Goal: Task Accomplishment & Management: Manage account settings

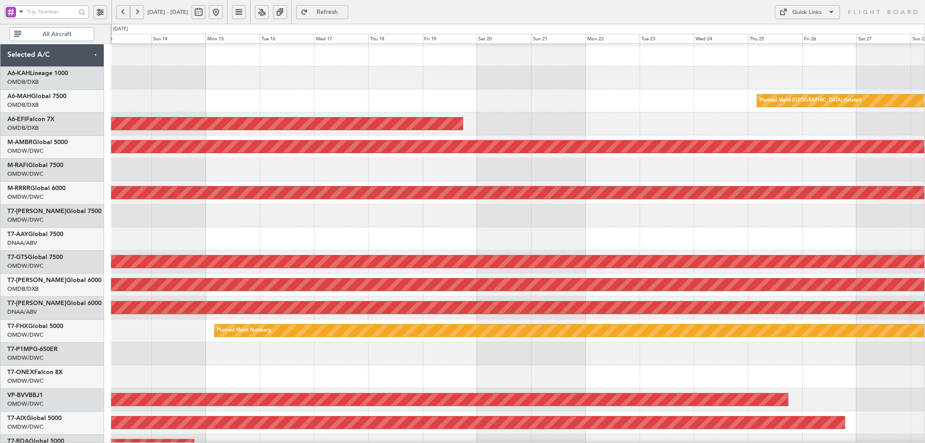
scroll to position [46, 0]
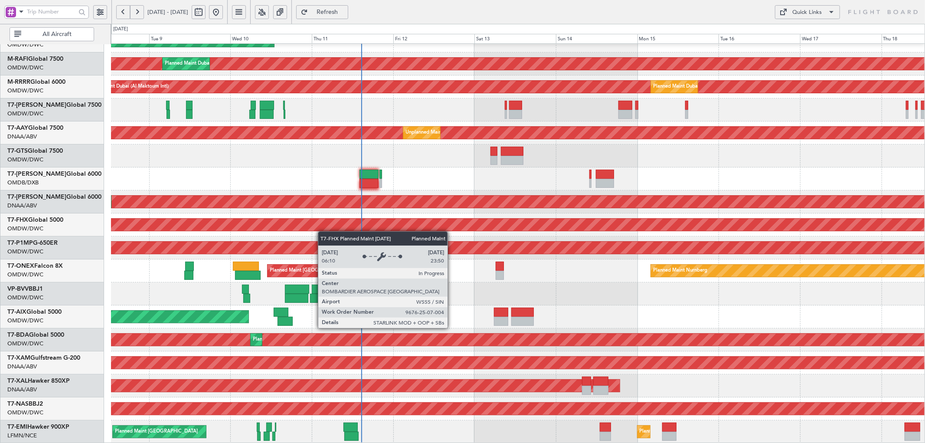
scroll to position [44, 0]
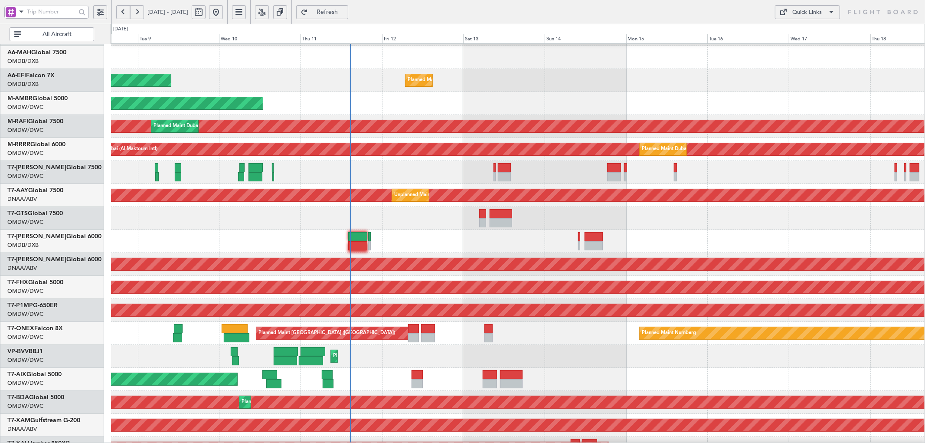
click at [311, 299] on div "Planned Maint Savannah (Savannah/hilton Head Intl)" at bounding box center [518, 310] width 814 height 23
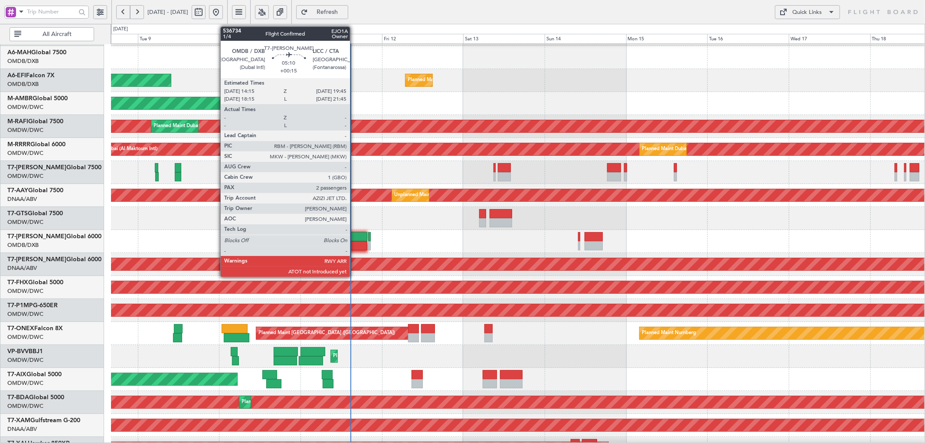
click at [354, 236] on div at bounding box center [357, 236] width 19 height 9
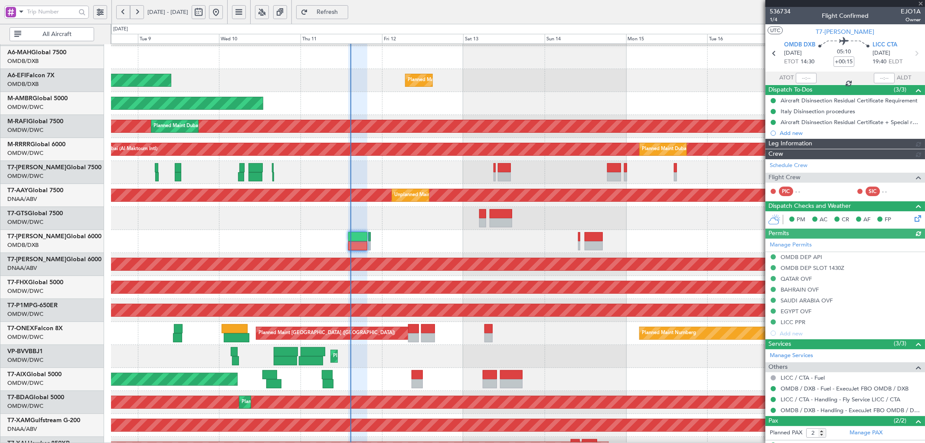
type input "Dherander Fithani (DHF)"
type input "7285"
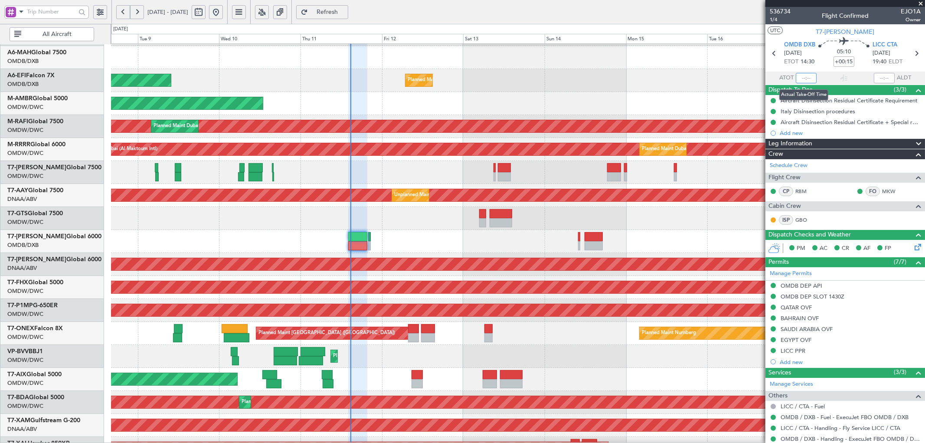
click at [802, 77] on input "text" at bounding box center [806, 78] width 21 height 10
click at [540, 88] on div "Planned Maint Dubai (Al Maktoum Intl) Planned Maint [GEOGRAPHIC_DATA] (Al Makto…" at bounding box center [518, 80] width 814 height 23
type input "14:19"
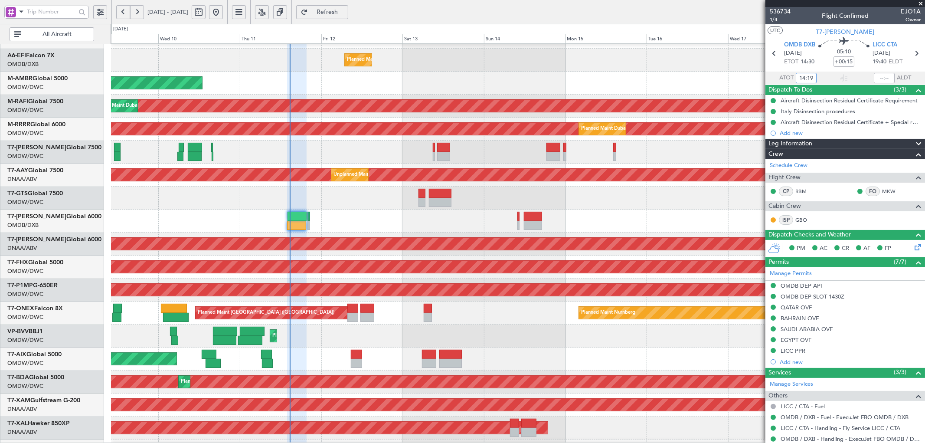
scroll to position [66, 0]
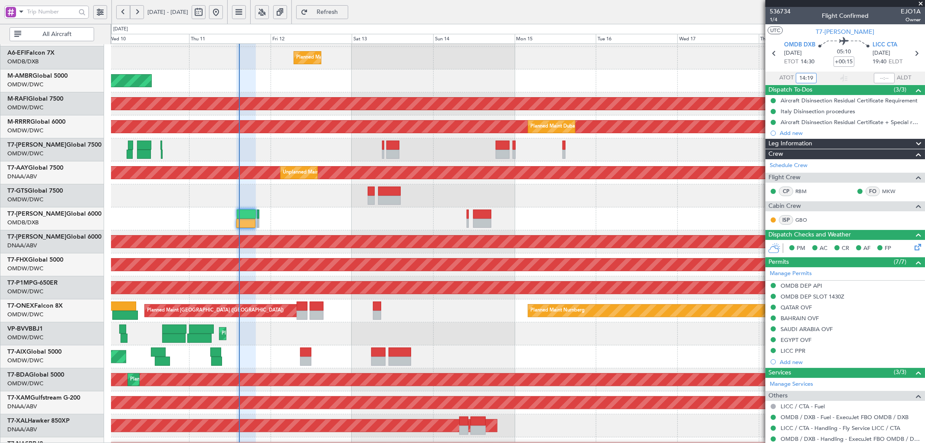
click at [282, 366] on div "AOG Maint" at bounding box center [518, 356] width 814 height 23
click at [389, 331] on div "Planned Maint Nice ([GEOGRAPHIC_DATA])" at bounding box center [518, 333] width 814 height 23
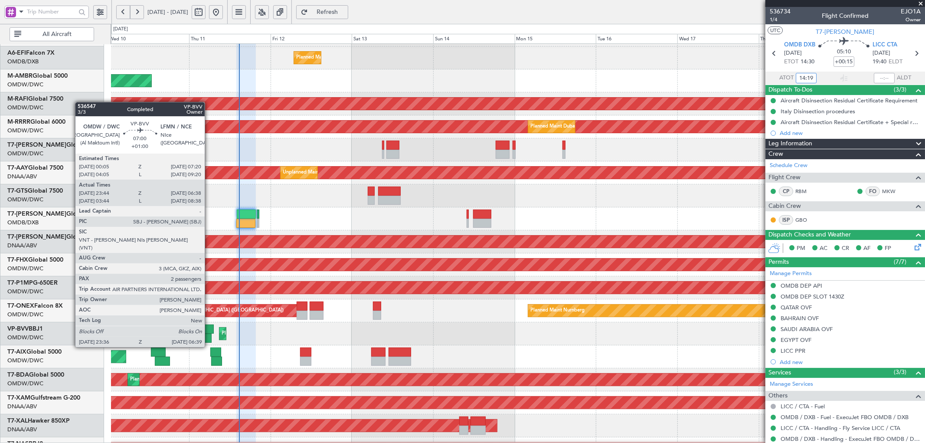
click at [209, 330] on div at bounding box center [201, 328] width 25 height 9
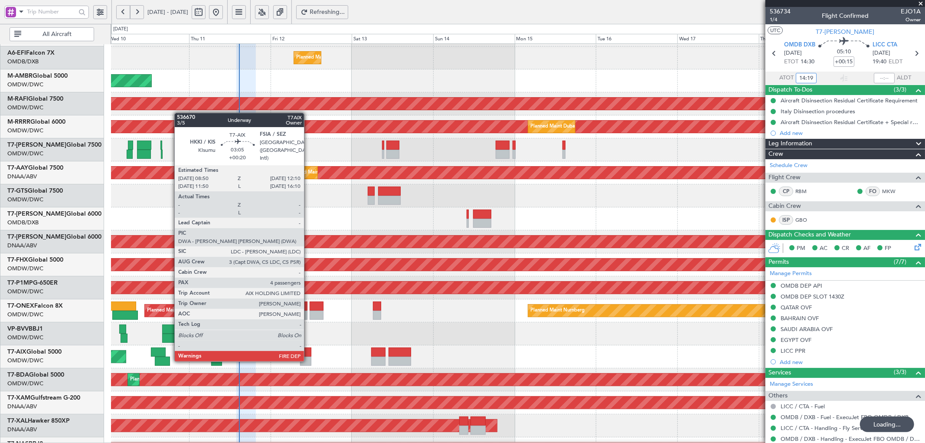
click at [308, 352] on div at bounding box center [306, 351] width 12 height 9
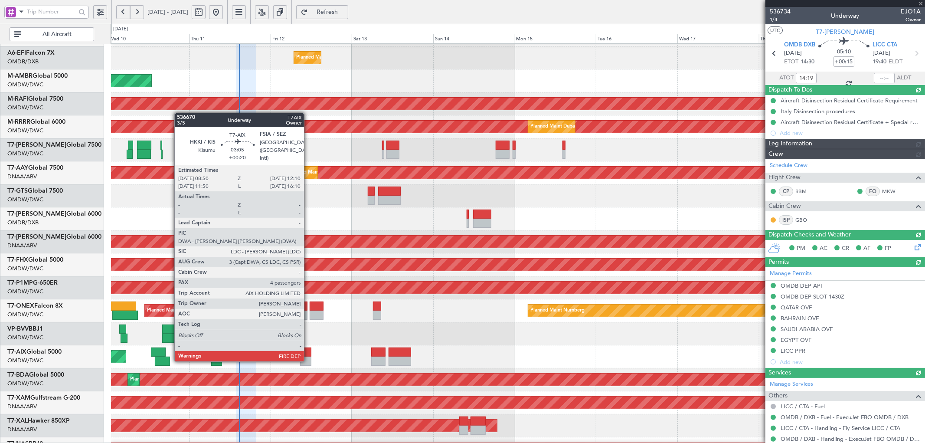
type input "+00:20"
type input "4"
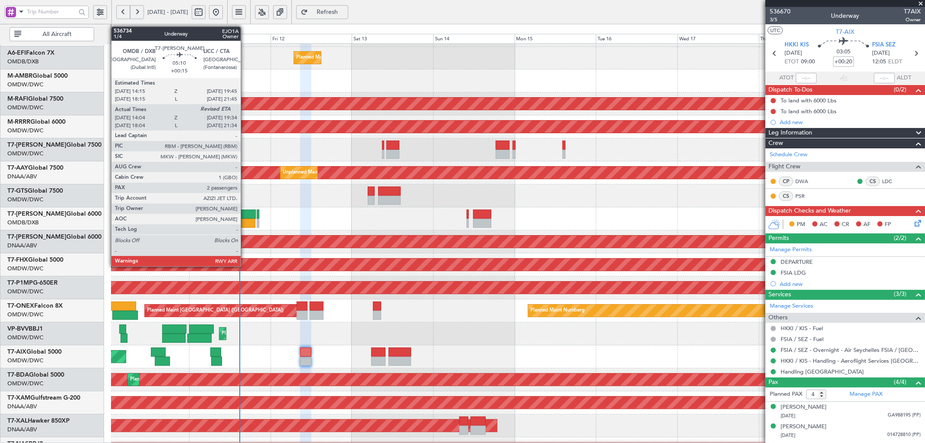
click at [245, 211] on div at bounding box center [246, 213] width 19 height 9
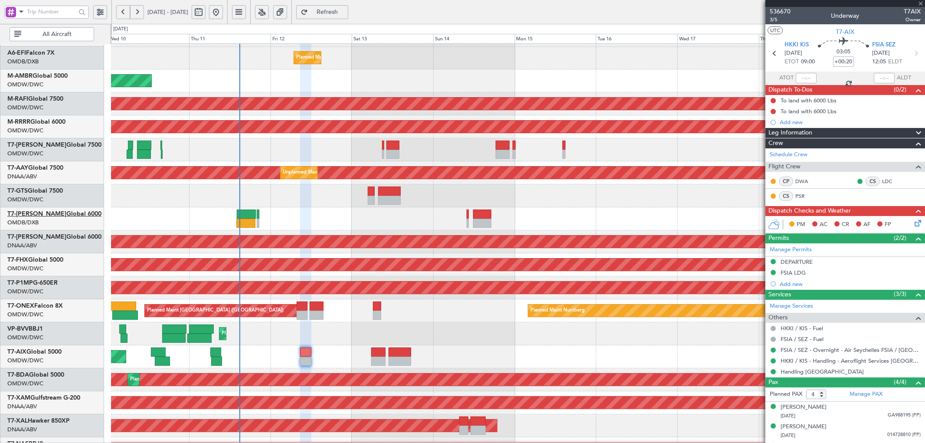
type input "+00:15"
type input "14:19"
type input "2"
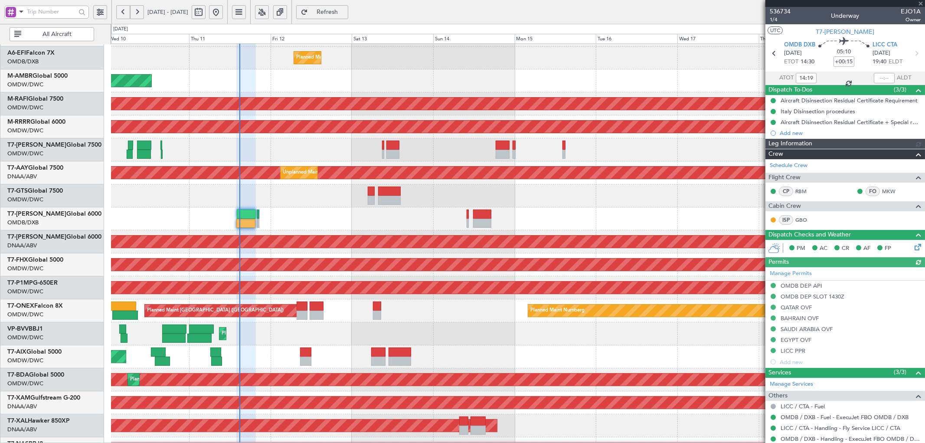
type input "Dherander Fithani (DHF)"
type input "7285"
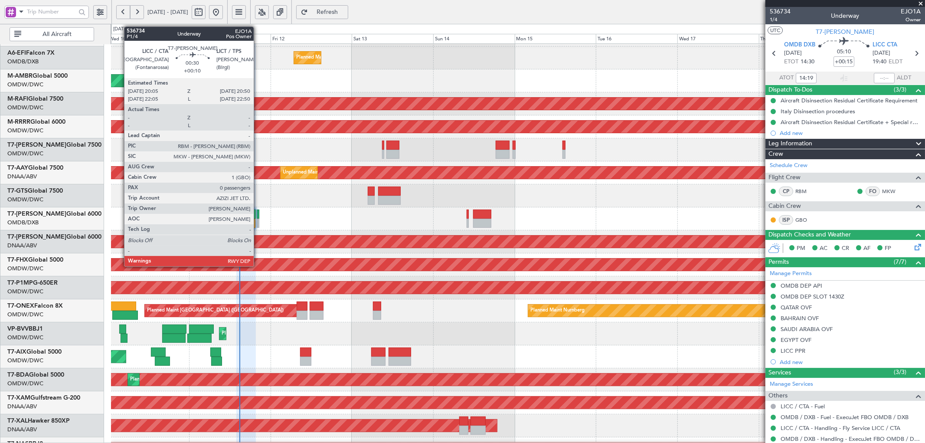
click at [258, 214] on div at bounding box center [258, 213] width 3 height 9
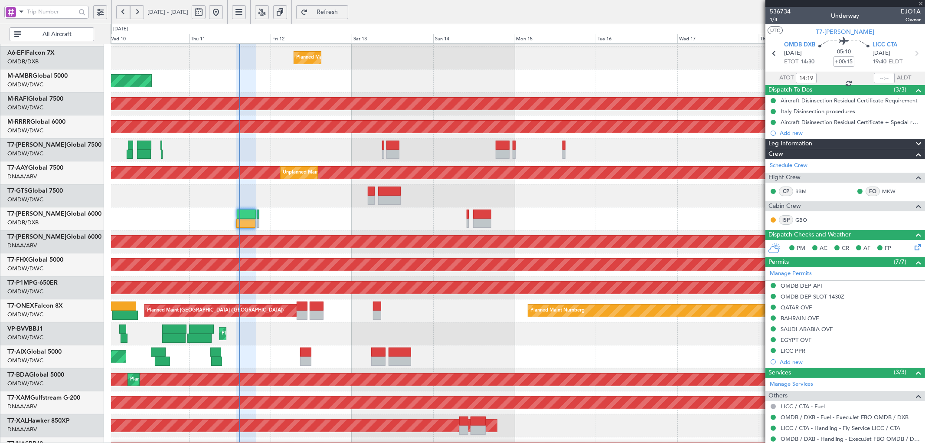
type input "+00:10"
type input "0"
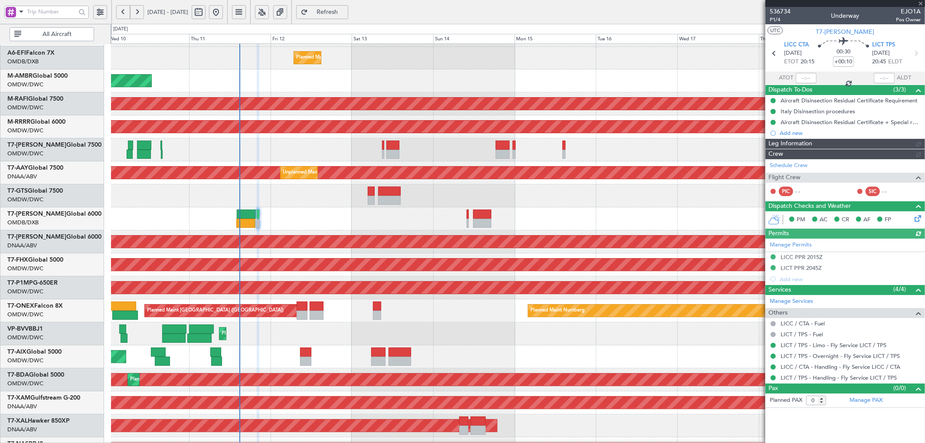
type input "Dherander Fithani (DHF)"
type input "7185"
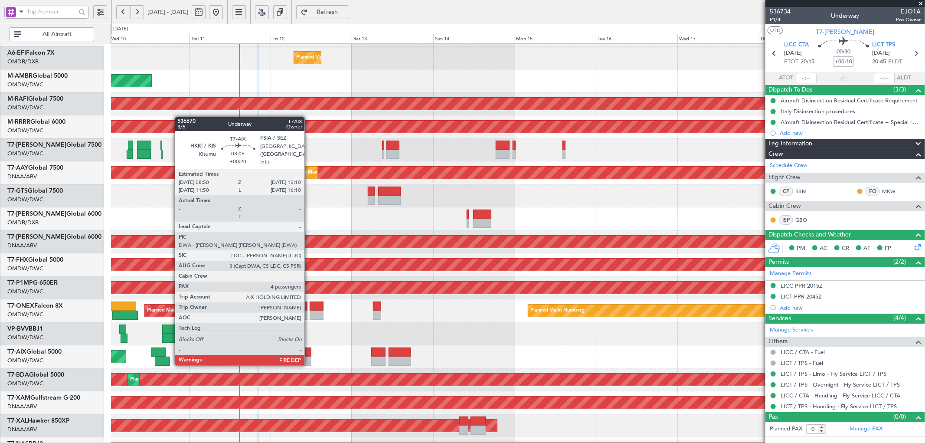
click at [309, 355] on div at bounding box center [306, 351] width 12 height 9
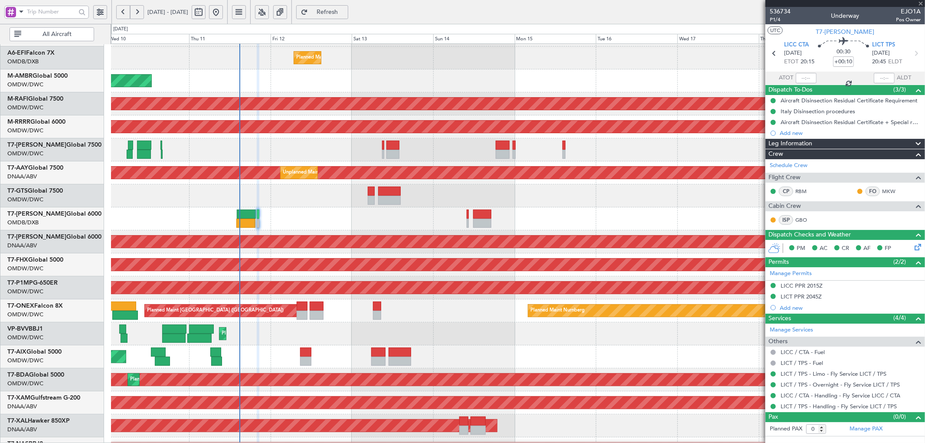
type input "+00:20"
type input "4"
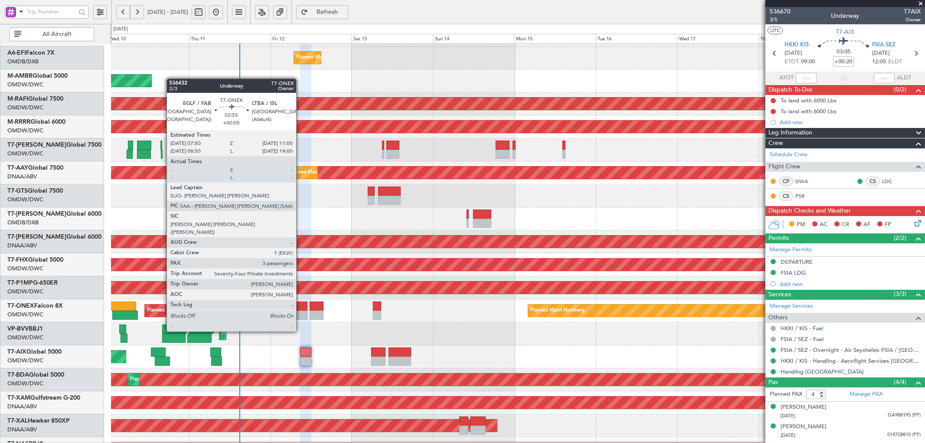
click at [301, 307] on div at bounding box center [302, 305] width 11 height 9
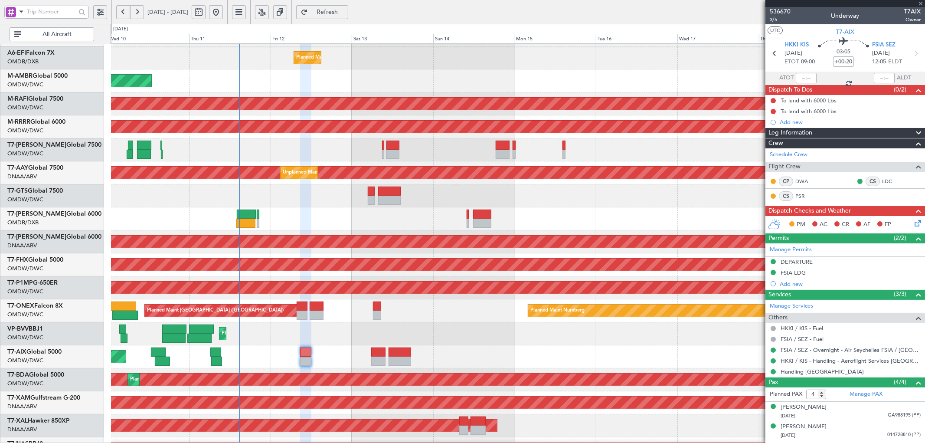
type input "+00:05"
type input "3"
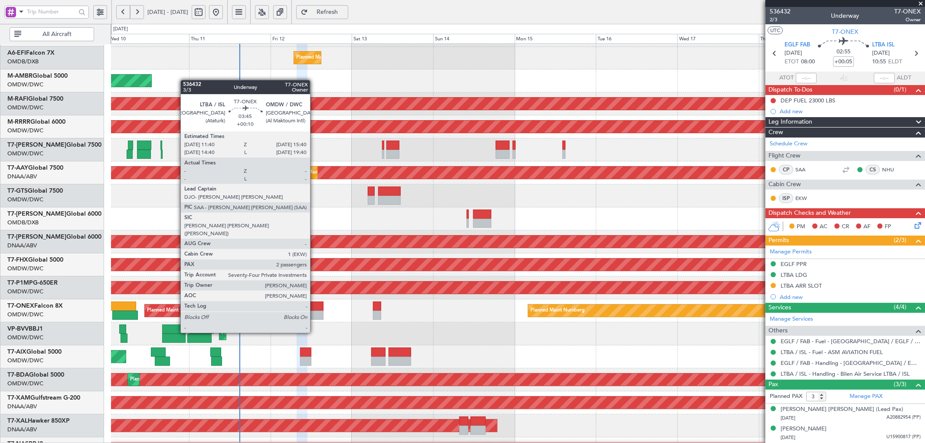
click at [314, 308] on div at bounding box center [317, 305] width 14 height 9
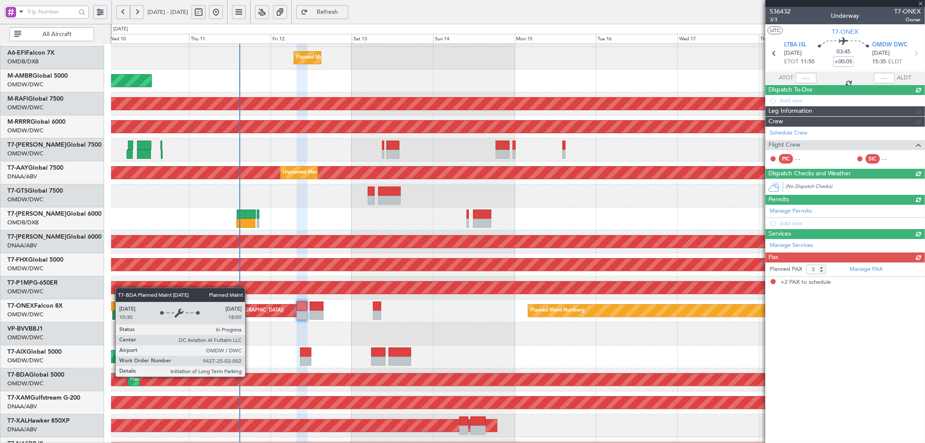
type input "+00:10"
type input "2"
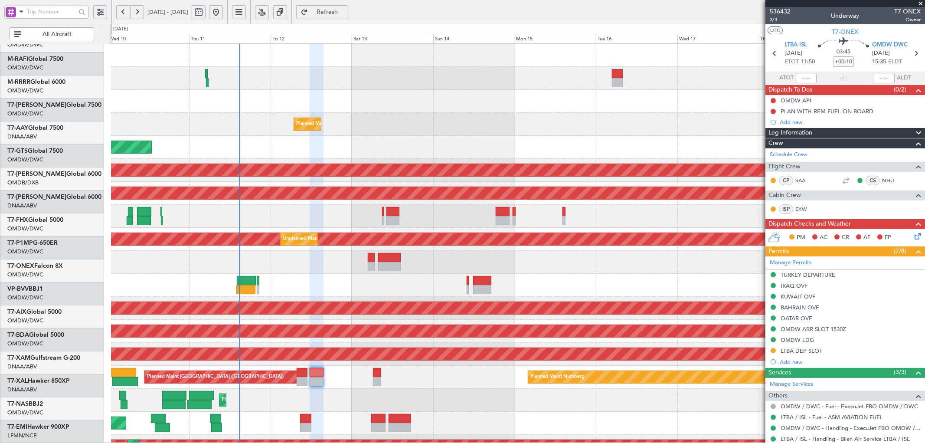
scroll to position [0, 0]
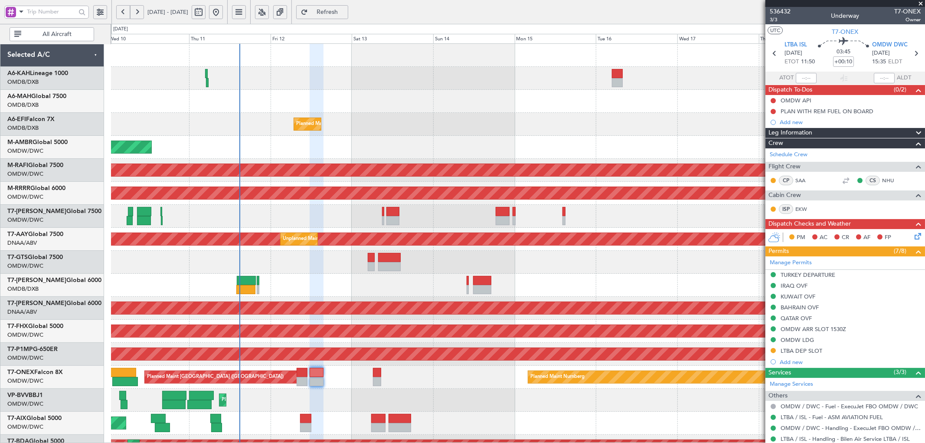
click at [343, 11] on span "Refresh" at bounding box center [328, 12] width 36 height 6
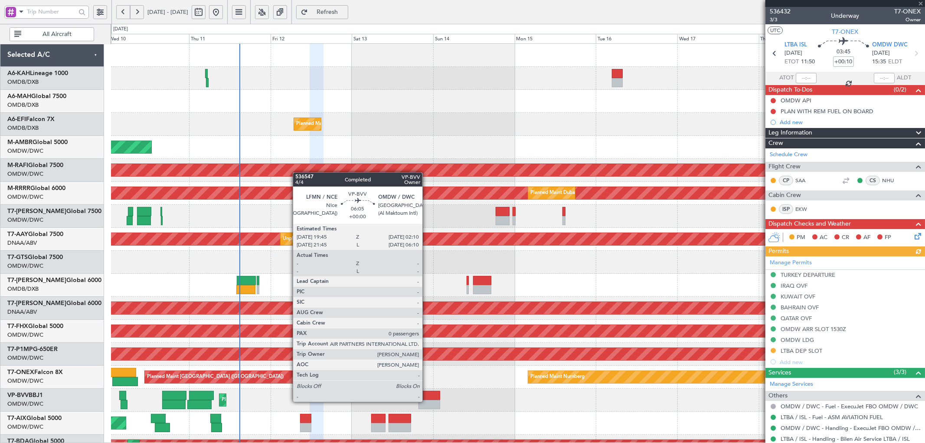
click at [427, 401] on div at bounding box center [430, 404] width 22 height 9
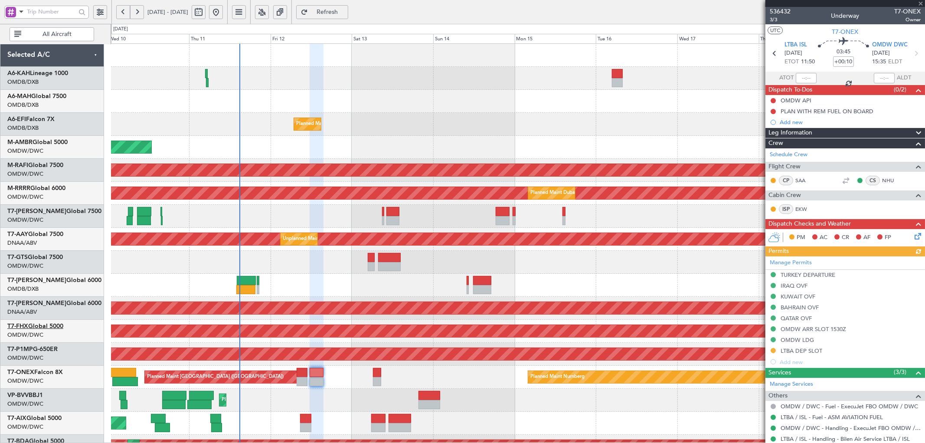
type input "0"
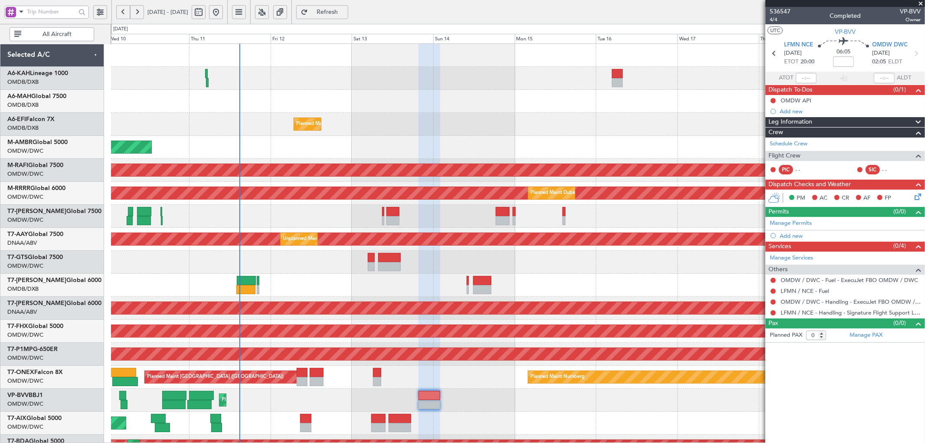
click at [345, 9] on span "Refresh" at bounding box center [328, 12] width 36 height 6
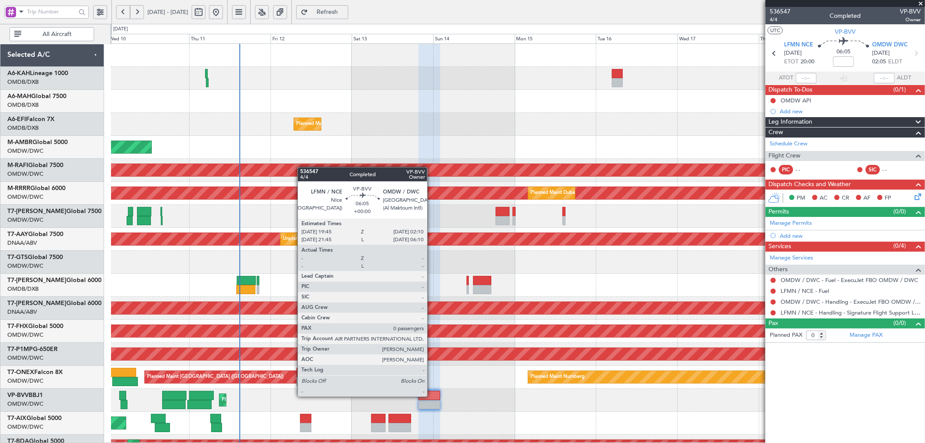
click at [432, 396] on div at bounding box center [430, 395] width 22 height 9
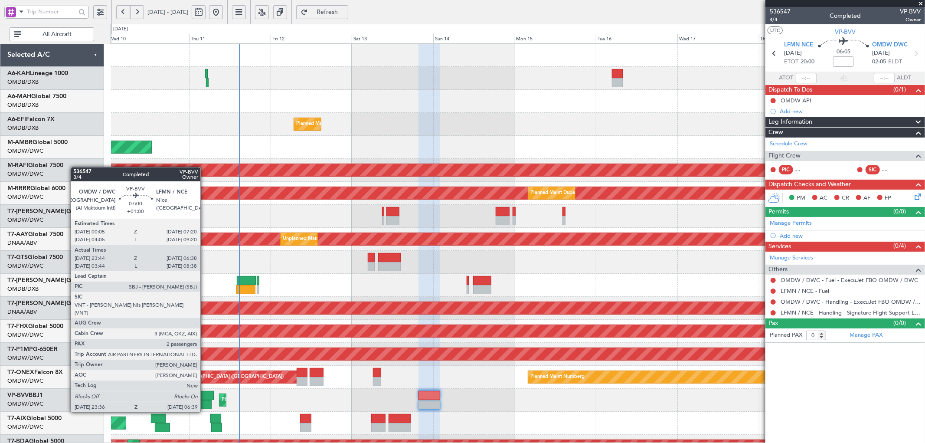
click at [205, 396] on div at bounding box center [201, 395] width 25 height 9
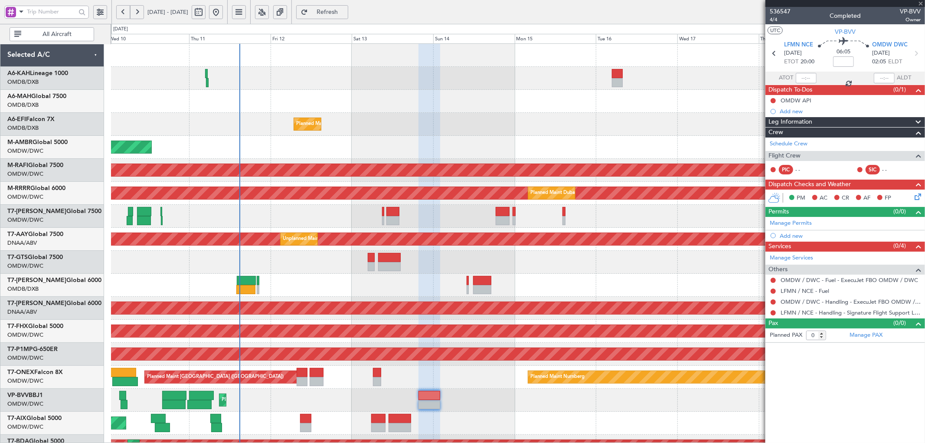
type input "+01:00"
type input "23:54"
type input "06:33"
type input "2"
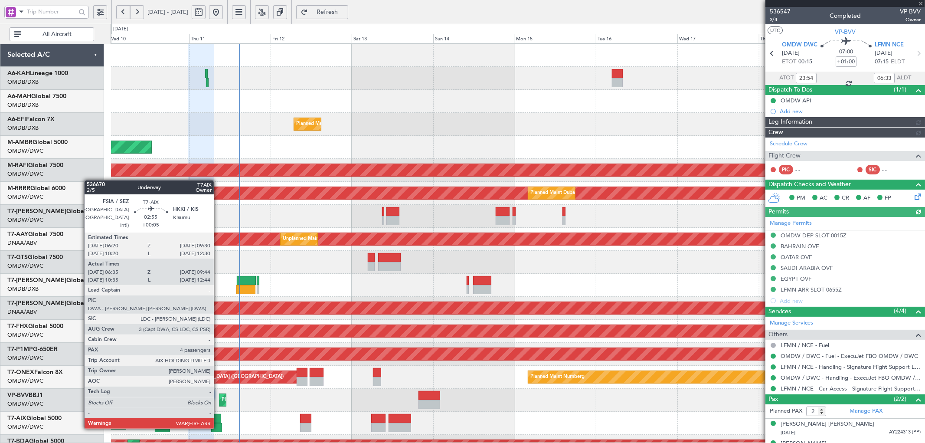
type input "[PERSON_NAME] ([PERSON_NAME])"
type input "7156"
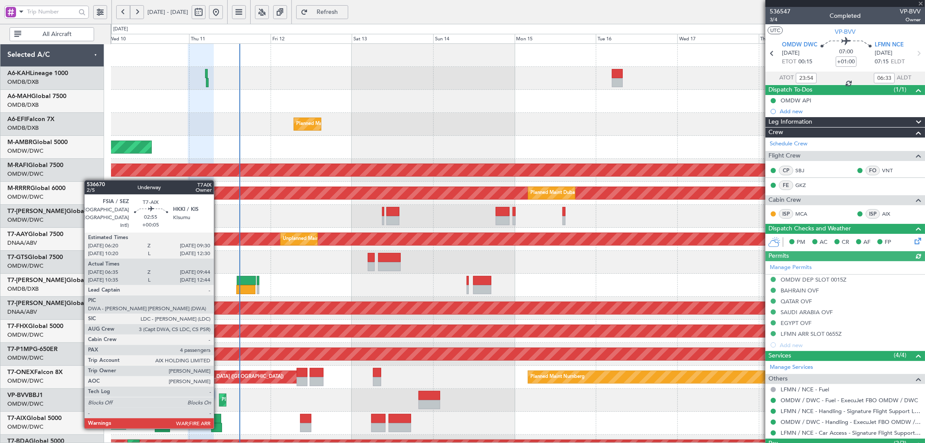
click at [218, 419] on div at bounding box center [215, 418] width 11 height 9
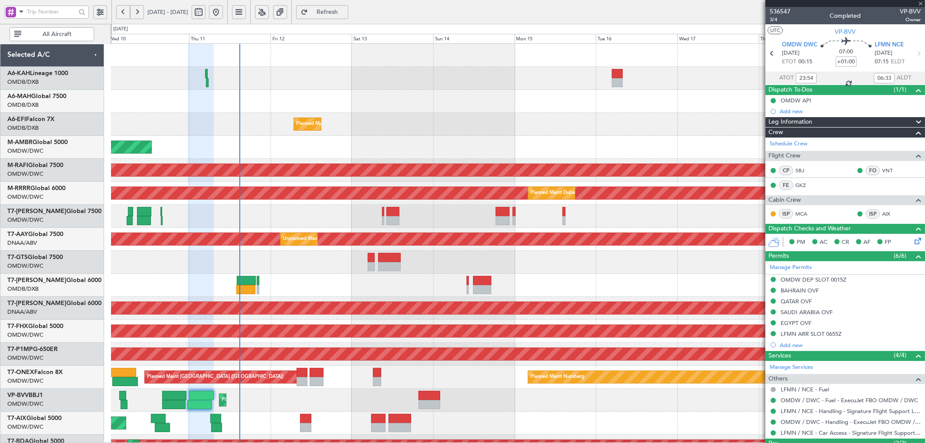
type input "+00:05"
type input "06:45"
type input "09:39"
type input "4"
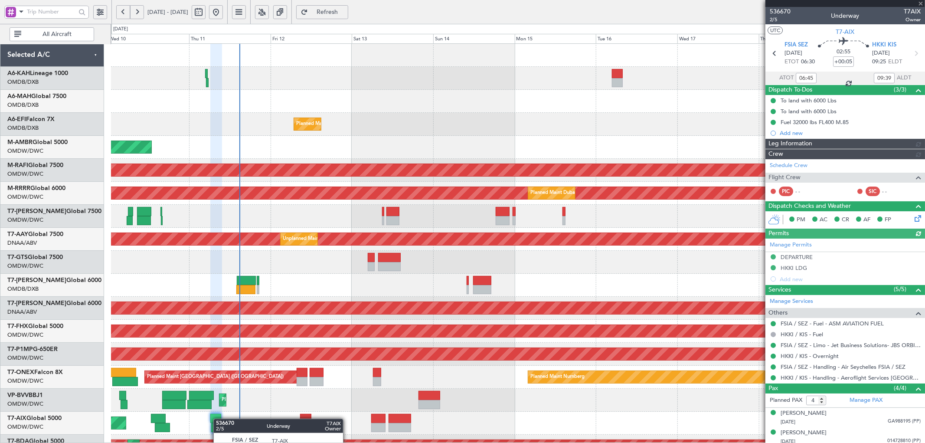
type input "[PERSON_NAME] ([PERSON_NAME])"
type input "7266"
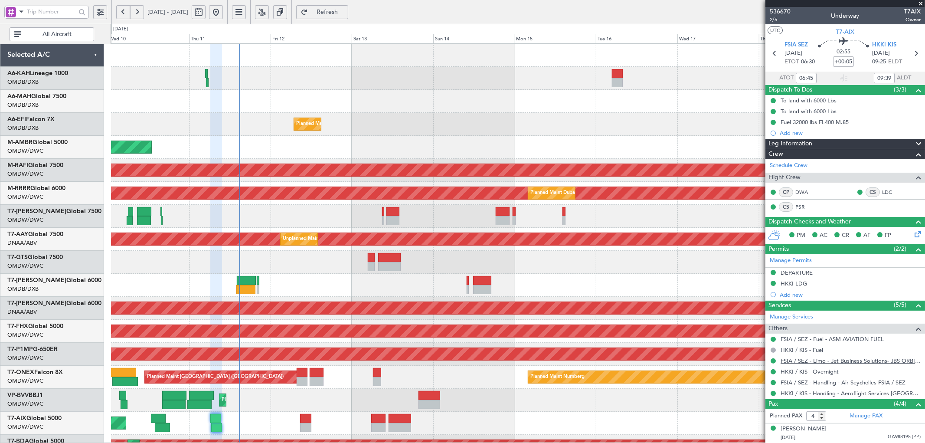
click at [883, 362] on link "FSIA / SEZ - Limo - Jet Business Solutions- JBS ORBI/BGW" at bounding box center [851, 360] width 140 height 7
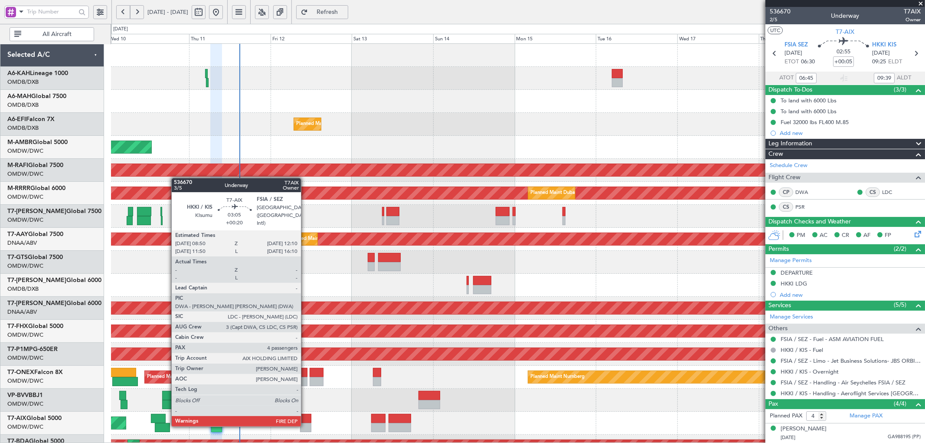
click at [305, 417] on div at bounding box center [306, 418] width 12 height 9
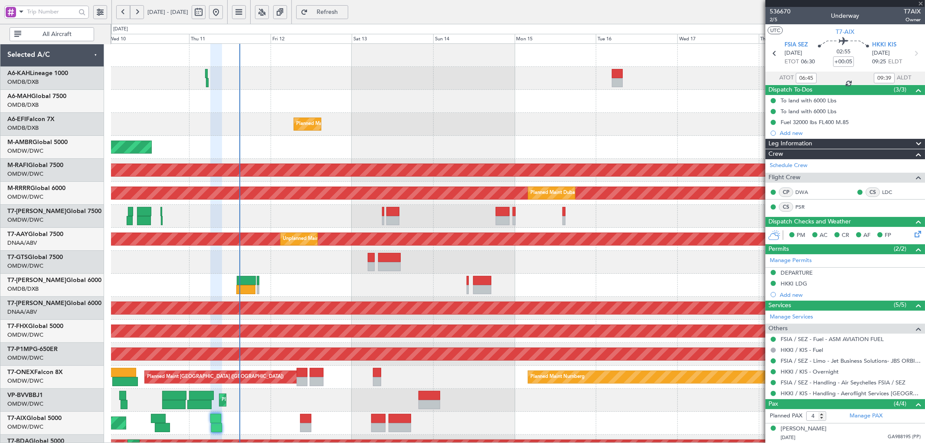
type input "+00:20"
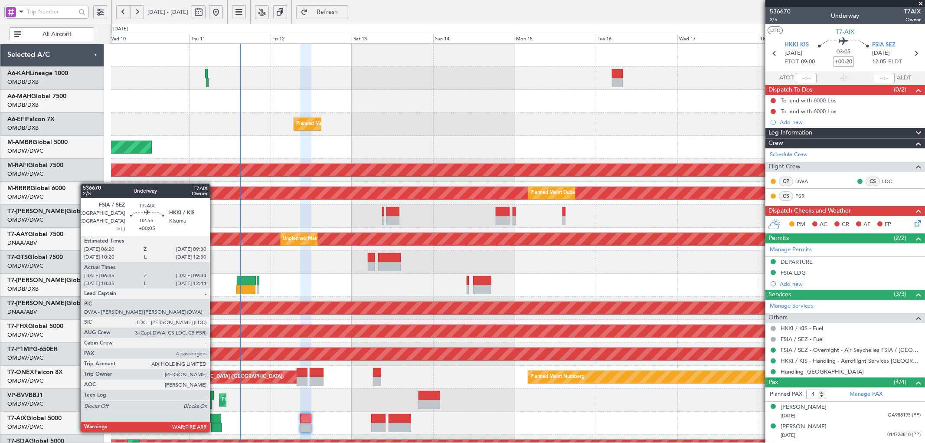
click at [214, 423] on div at bounding box center [216, 427] width 11 height 9
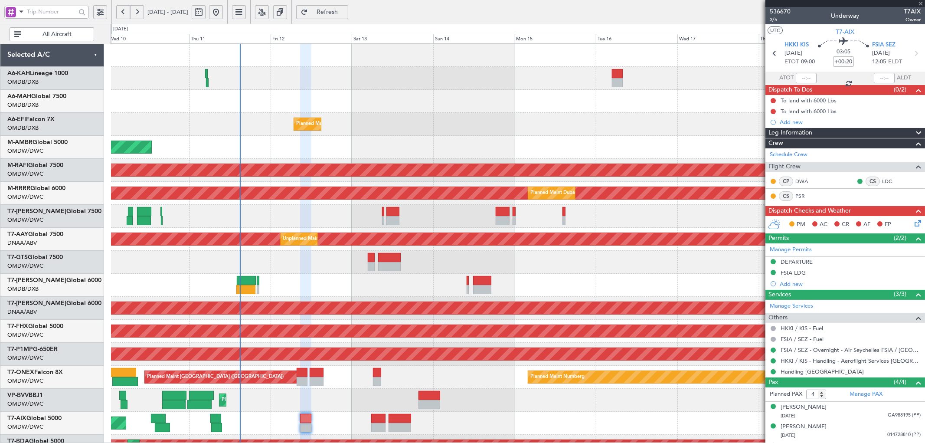
type input "+00:05"
type input "06:45"
type input "09:39"
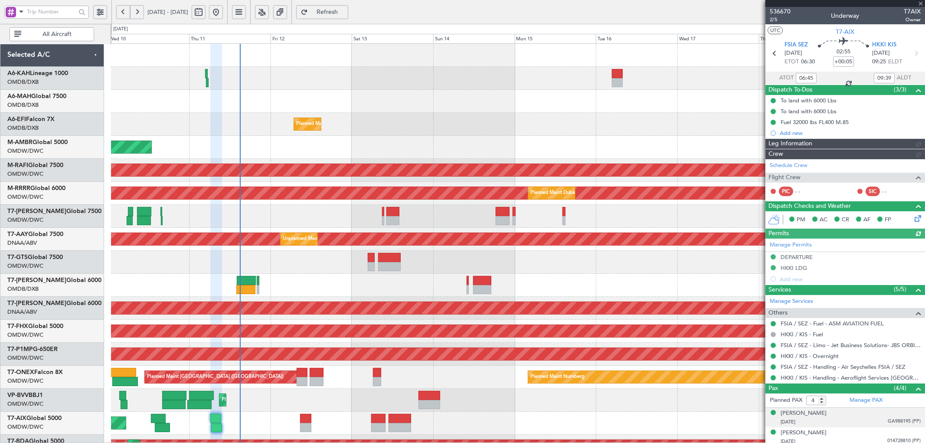
type input "[PERSON_NAME] ([PERSON_NAME])"
type input "7266"
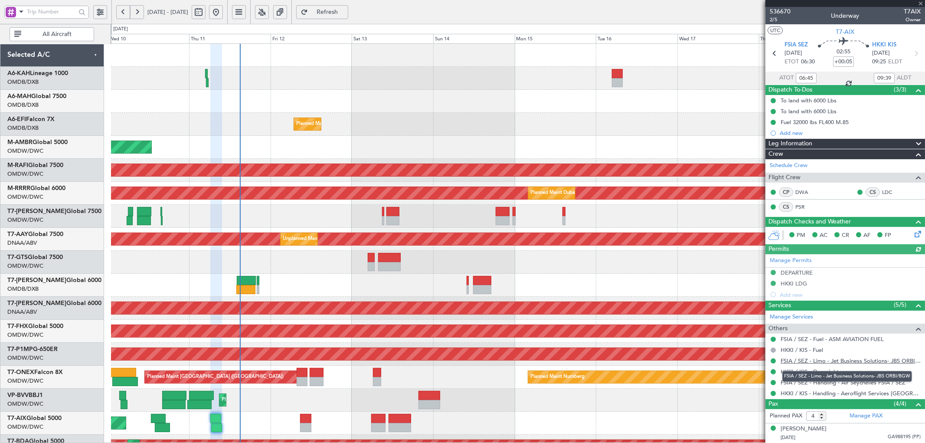
click at [848, 361] on link "FSIA / SEZ - Limo - Jet Business Solutions- JBS ORBI/BGW" at bounding box center [851, 360] width 140 height 7
type input "[PERSON_NAME] ([PERSON_NAME])"
type input "7266"
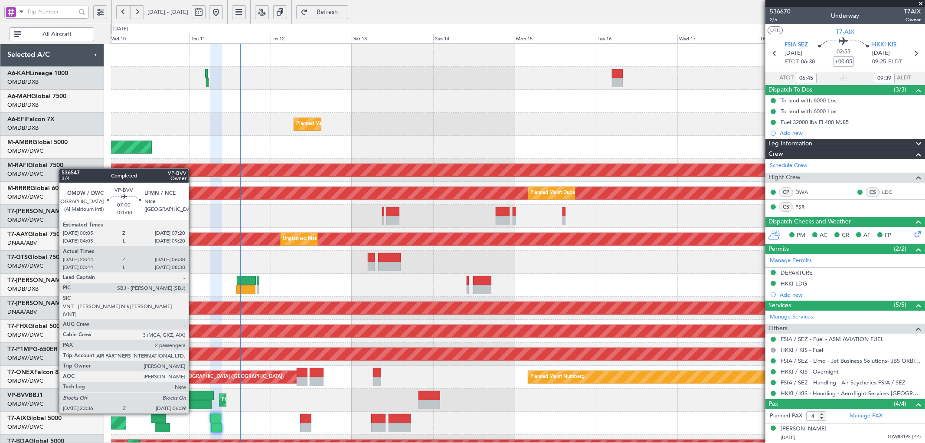
click at [193, 397] on div at bounding box center [201, 395] width 25 height 9
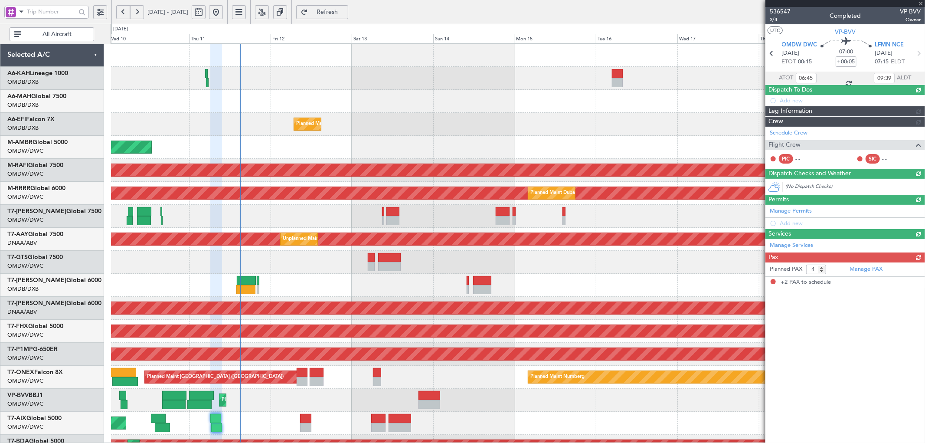
type input "+01:00"
type input "23:54"
type input "06:33"
type input "2"
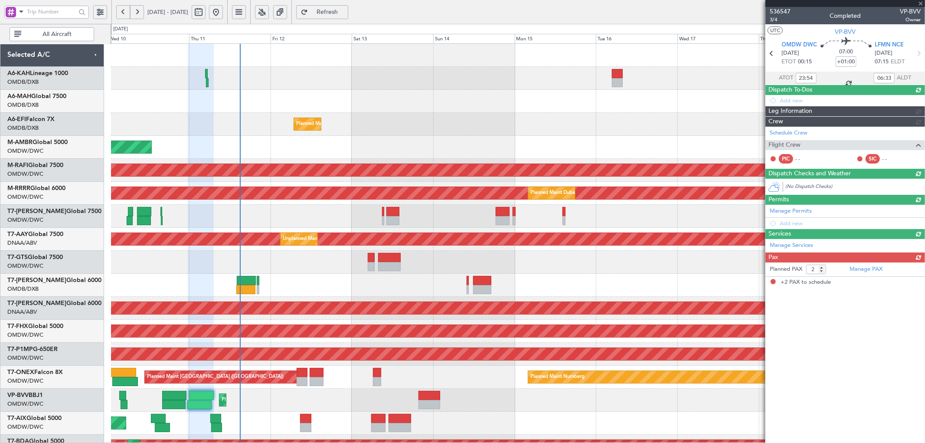
type input "[PERSON_NAME] ([PERSON_NAME])"
type input "7156"
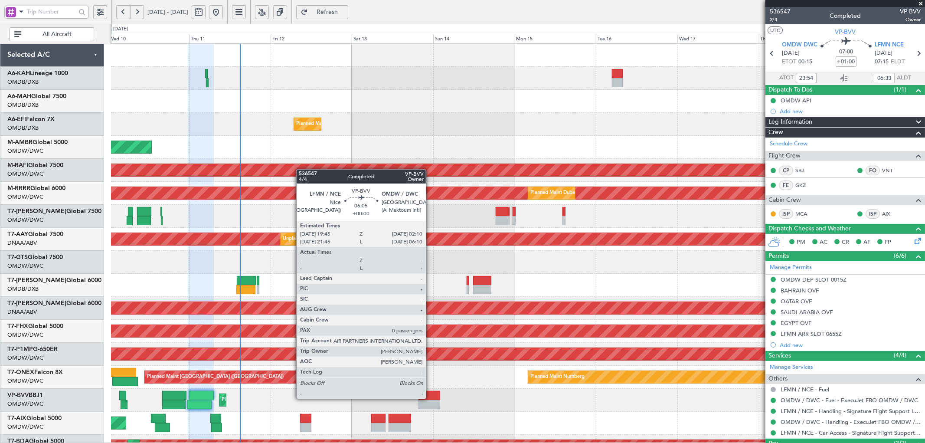
click at [429, 398] on div at bounding box center [430, 395] width 22 height 9
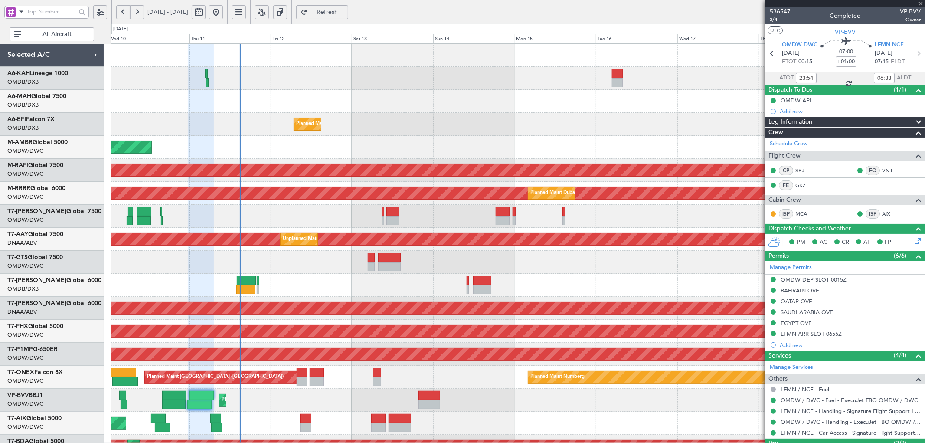
type input "0"
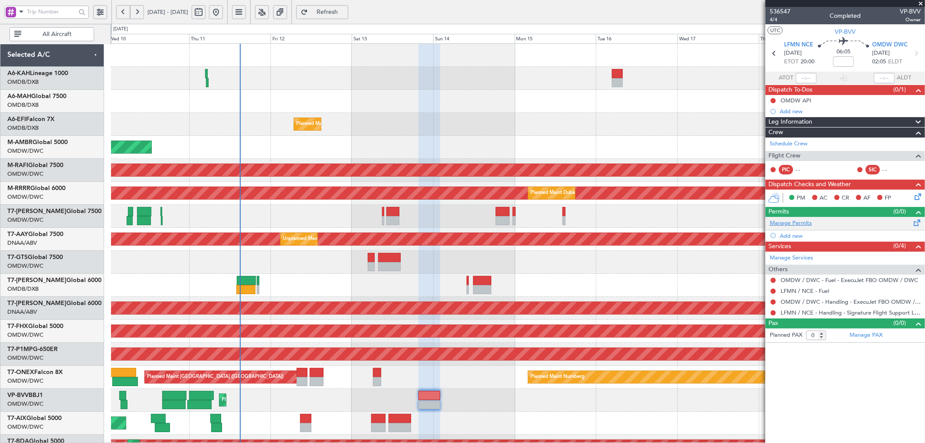
click at [805, 223] on link "Manage Permits" at bounding box center [791, 223] width 42 height 9
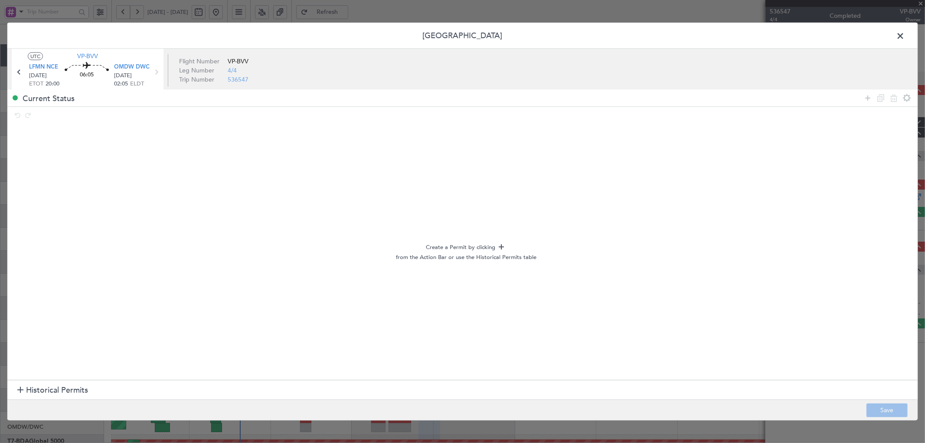
click at [59, 389] on span "Historical Permits" at bounding box center [57, 391] width 62 height 12
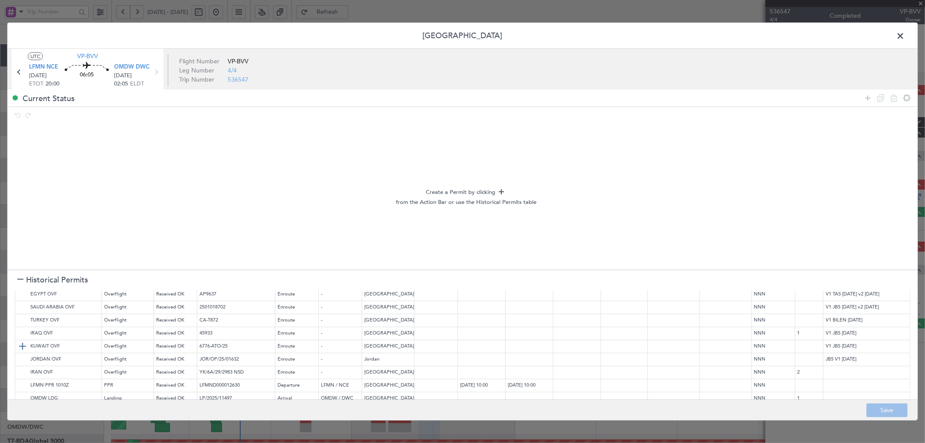
scroll to position [56, 0]
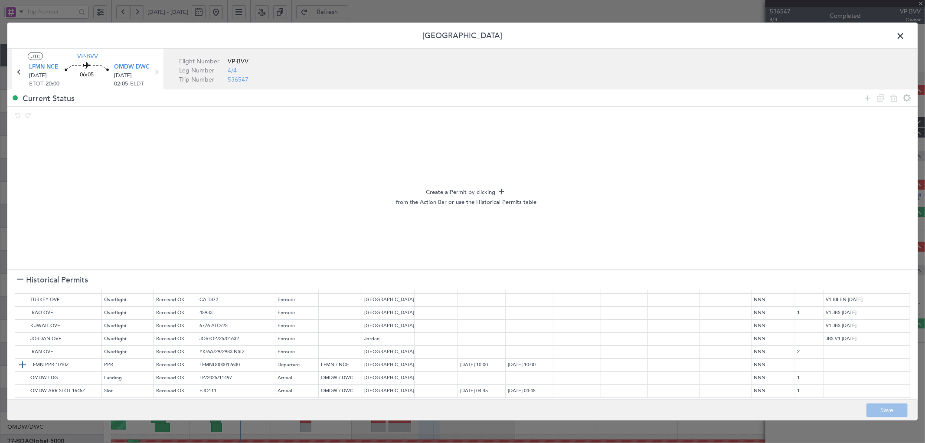
click at [19, 360] on img at bounding box center [22, 365] width 10 height 10
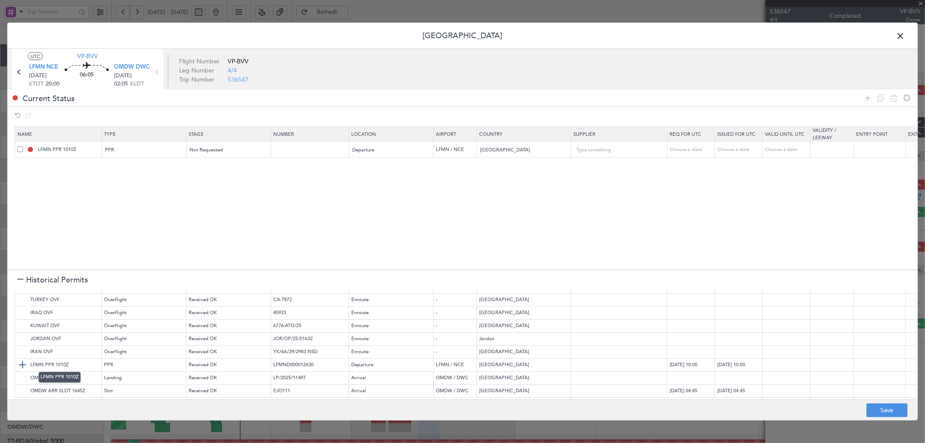
scroll to position [0, 0]
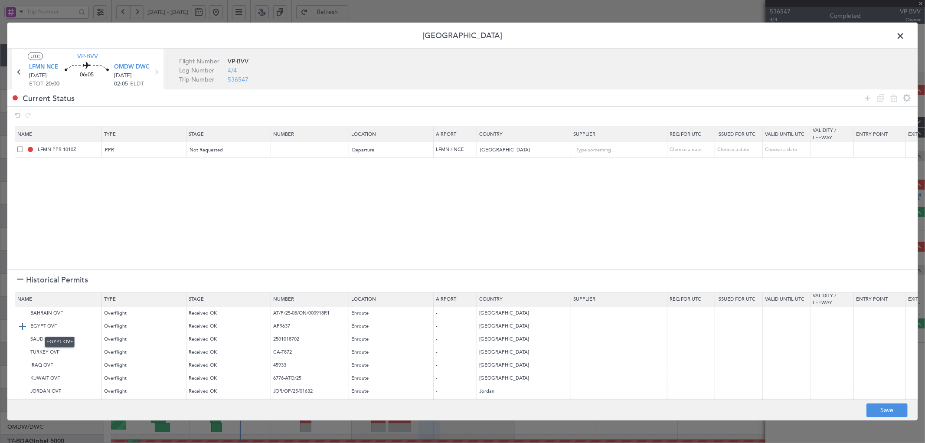
click at [20, 327] on img at bounding box center [22, 326] width 10 height 10
click at [19, 336] on img at bounding box center [22, 339] width 10 height 10
click at [22, 315] on img at bounding box center [22, 313] width 10 height 10
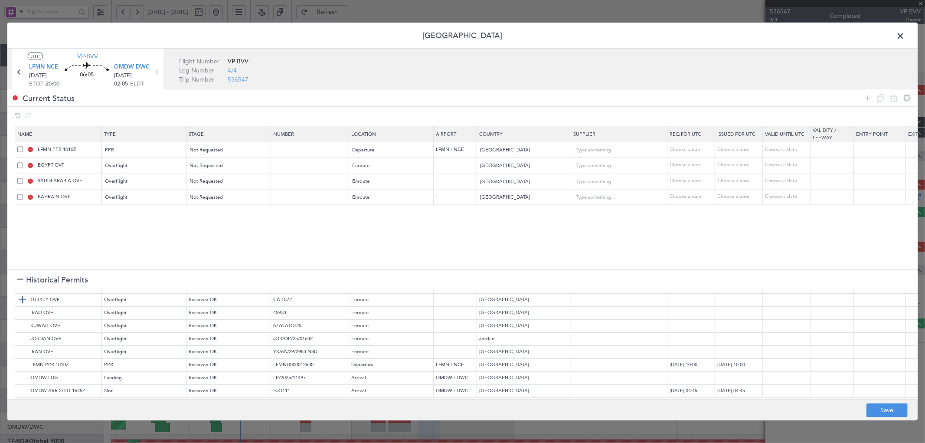
scroll to position [59, 0]
click at [22, 347] on img at bounding box center [22, 352] width 10 height 10
click at [517, 218] on input "[GEOGRAPHIC_DATA]" at bounding box center [520, 213] width 78 height 13
drag, startPoint x: 515, startPoint y: 216, endPoint x: 463, endPoint y: 217, distance: 52.1
click at [463, 217] on tr "IRAN OVF Overflight Not Requested Enroute - [GEOGRAPHIC_DATA] Choose a date Cho…" at bounding box center [568, 213] width 1107 height 16
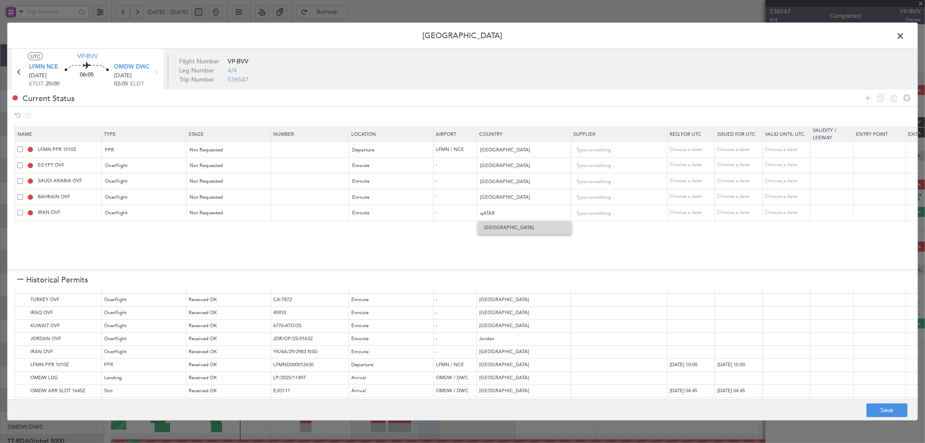
click at [491, 227] on span "[GEOGRAPHIC_DATA]" at bounding box center [524, 227] width 81 height 13
type input "[GEOGRAPHIC_DATA]"
drag, startPoint x: 20, startPoint y: 374, endPoint x: 23, endPoint y: 380, distance: 6.4
click at [0, 0] on img at bounding box center [0, 0] width 0 height 0
click at [22, 386] on img at bounding box center [22, 391] width 10 height 10
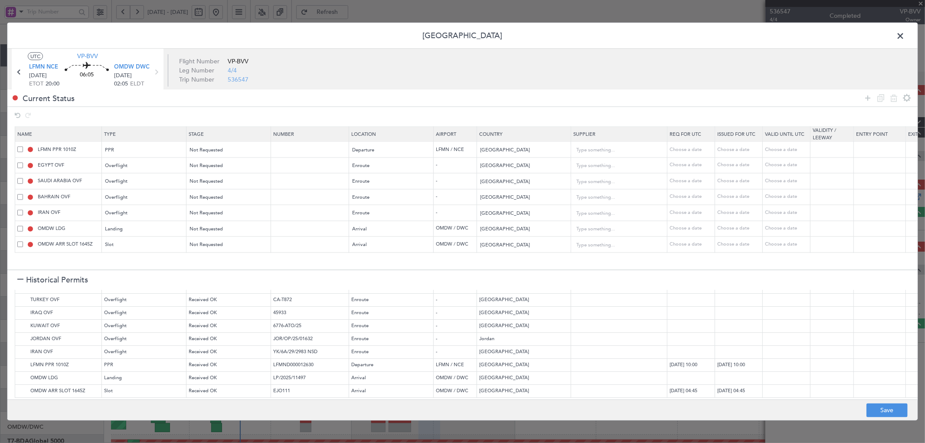
click at [20, 278] on div at bounding box center [20, 280] width 6 height 6
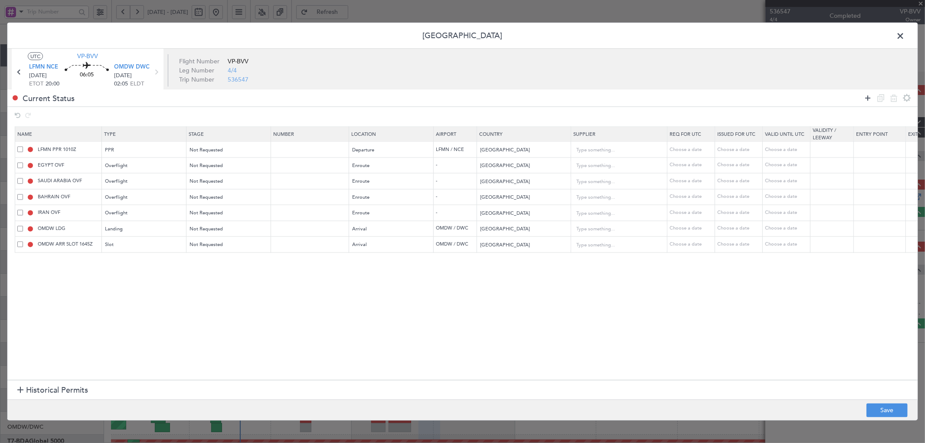
click at [869, 97] on icon at bounding box center [868, 98] width 10 height 10
click at [126, 262] on div "Type" at bounding box center [142, 261] width 72 height 13
click at [116, 306] on span "API" at bounding box center [144, 305] width 77 height 13
click at [232, 258] on div "Select an option" at bounding box center [226, 261] width 72 height 13
click at [219, 295] on span "Not Requested" at bounding box center [228, 292] width 77 height 13
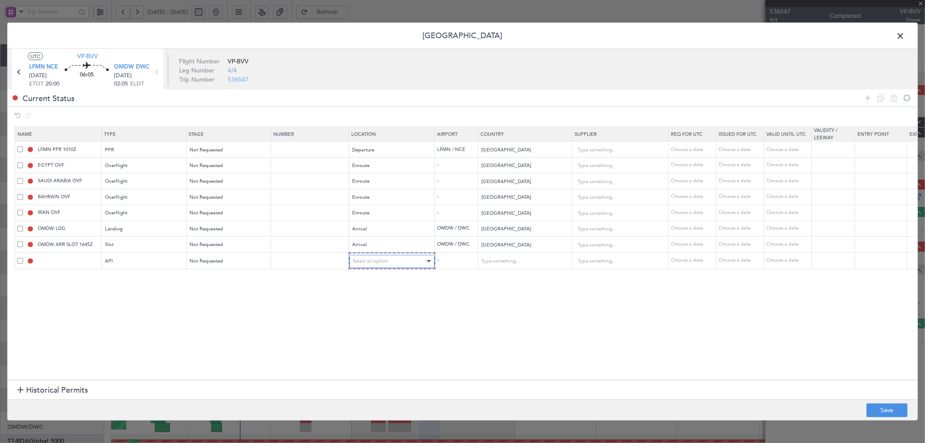
click at [399, 260] on div "Select an option" at bounding box center [389, 261] width 72 height 13
click at [381, 303] on span "Arrival" at bounding box center [391, 305] width 77 height 13
drag, startPoint x: 285, startPoint y: 328, endPoint x: 298, endPoint y: 327, distance: 13.0
click at [285, 328] on section "Name Type Stage Number Location Airport Country Supplier Req For Utc Issued For…" at bounding box center [462, 251] width 910 height 255
click at [874, 408] on button "Save" at bounding box center [887, 410] width 41 height 14
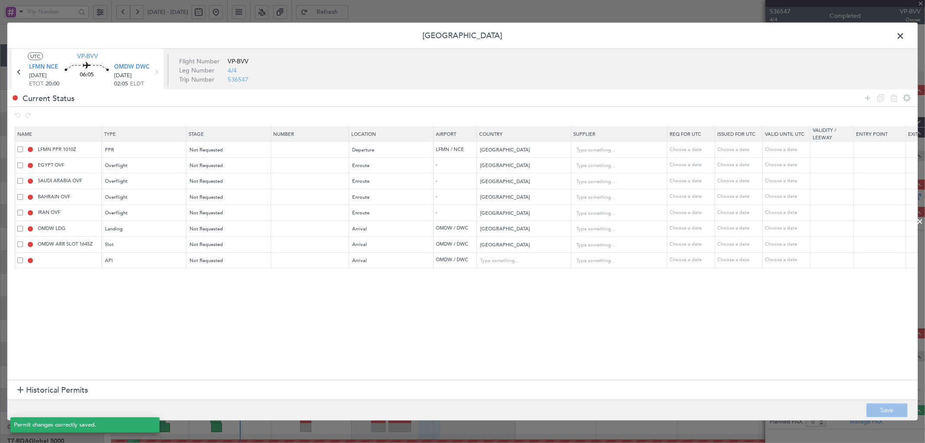
type input "LFMN PPR"
type input "NNN"
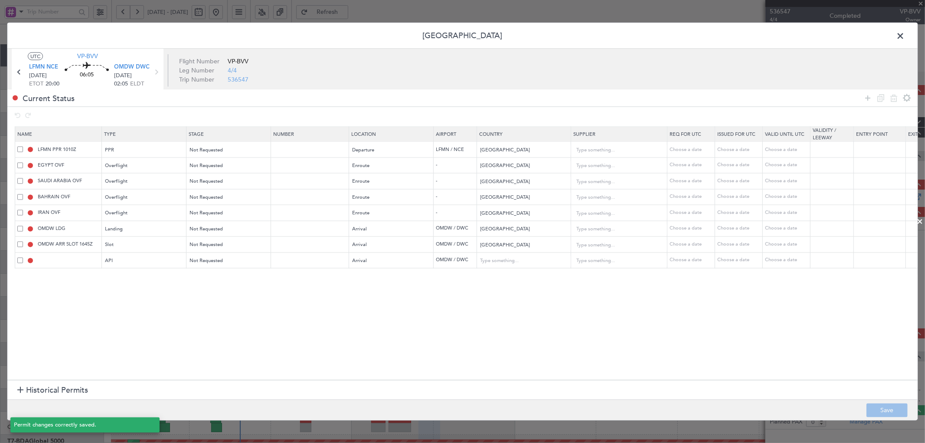
type input "QATAR OVF"
type input "NNN"
type input "2"
type input "NNN"
type input "1"
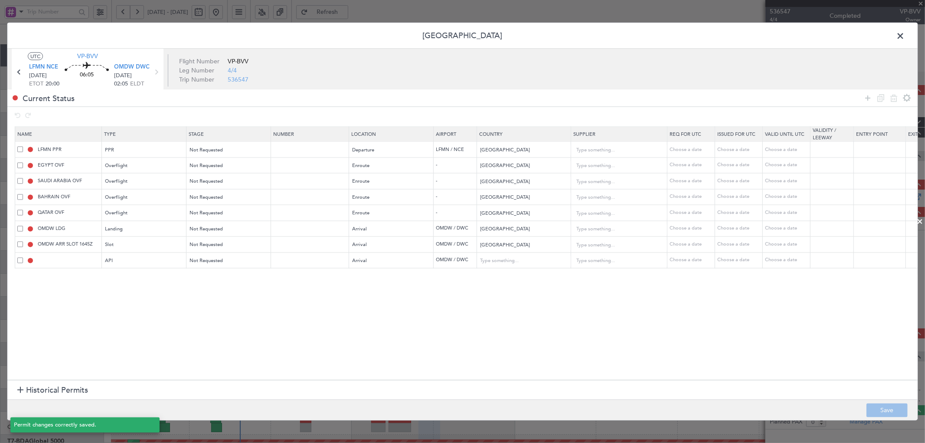
type input "OMDW ARR SLOT"
type input "NNN"
type input "1"
type input "OMDW ARR API"
type input "[GEOGRAPHIC_DATA]"
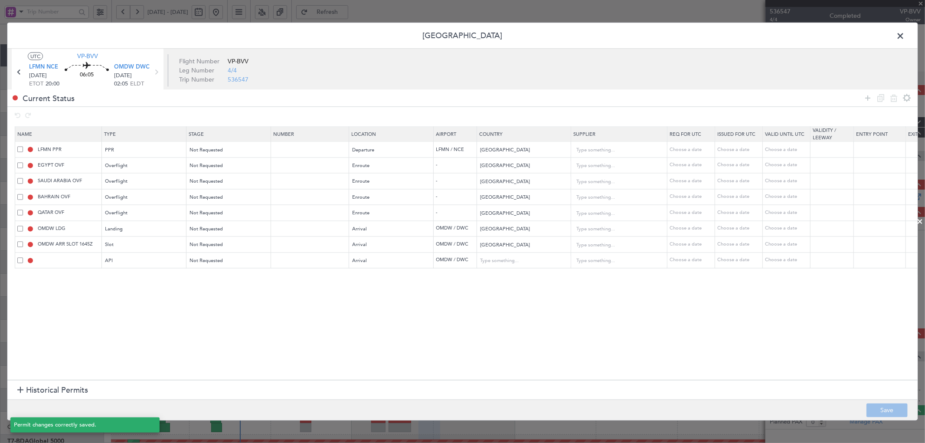
type input "NNN"
type input "1"
click at [905, 36] on span at bounding box center [905, 37] width 0 height 17
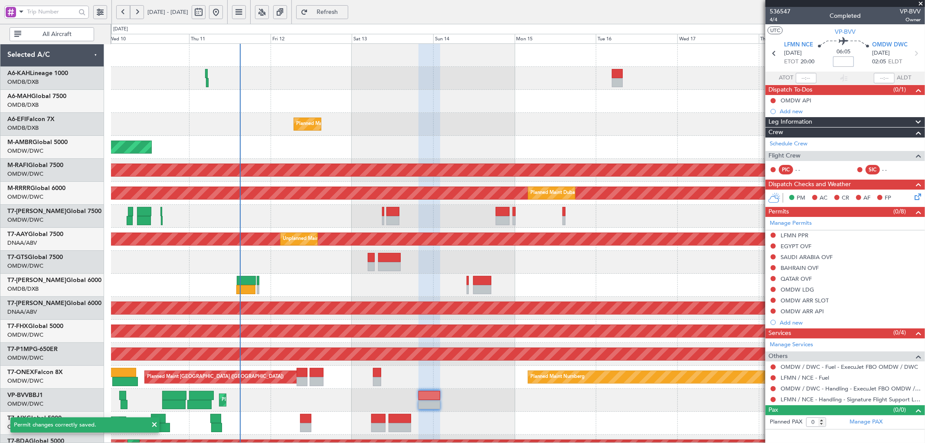
click at [844, 60] on input at bounding box center [843, 61] width 21 height 10
click at [551, 124] on div "Planned Maint Dubai (Al Maktoum Intl) Planned Maint [GEOGRAPHIC_DATA] (Al Makto…" at bounding box center [518, 124] width 814 height 23
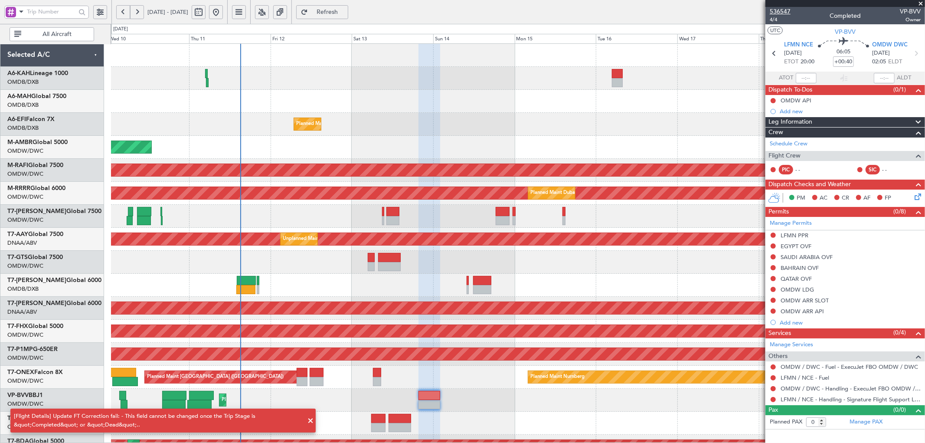
click at [777, 6] on div at bounding box center [846, 3] width 160 height 7
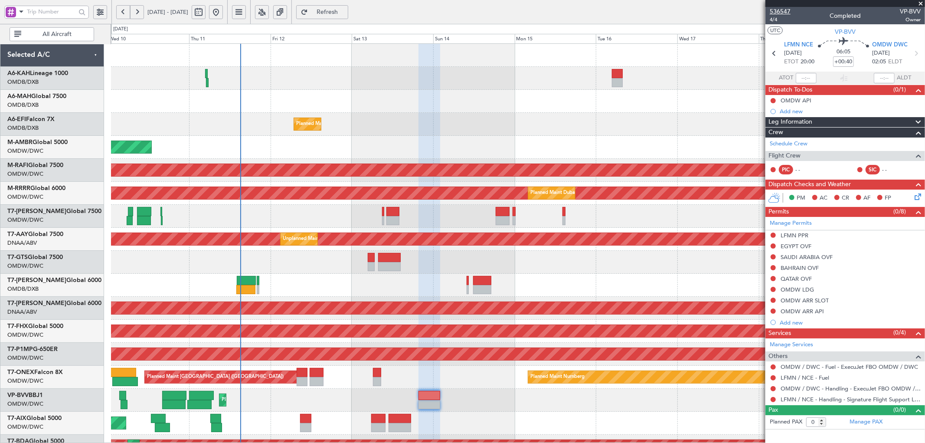
click at [778, 10] on span "536547" at bounding box center [780, 11] width 21 height 9
click at [834, 61] on input "+00:40" at bounding box center [843, 61] width 21 height 10
type input "+"
click at [674, 93] on div at bounding box center [518, 101] width 814 height 23
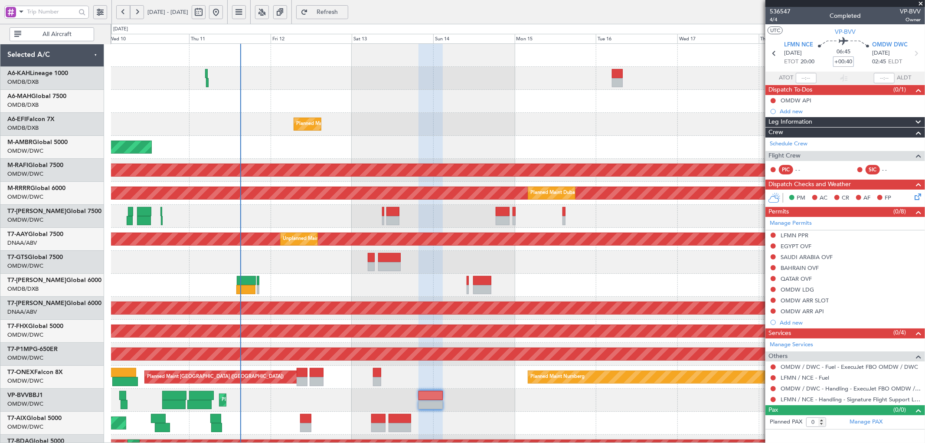
click at [586, 124] on div "Planned Maint Dubai (Al Maktoum Intl) Planned Maint [GEOGRAPHIC_DATA] (Al Makto…" at bounding box center [518, 124] width 814 height 23
click at [662, 131] on div "Planned Maint Dubai (Al Maktoum Intl) Planned Maint [GEOGRAPHIC_DATA] (Al Makto…" at bounding box center [518, 124] width 814 height 23
click at [348, 6] on button "Refresh" at bounding box center [322, 12] width 52 height 14
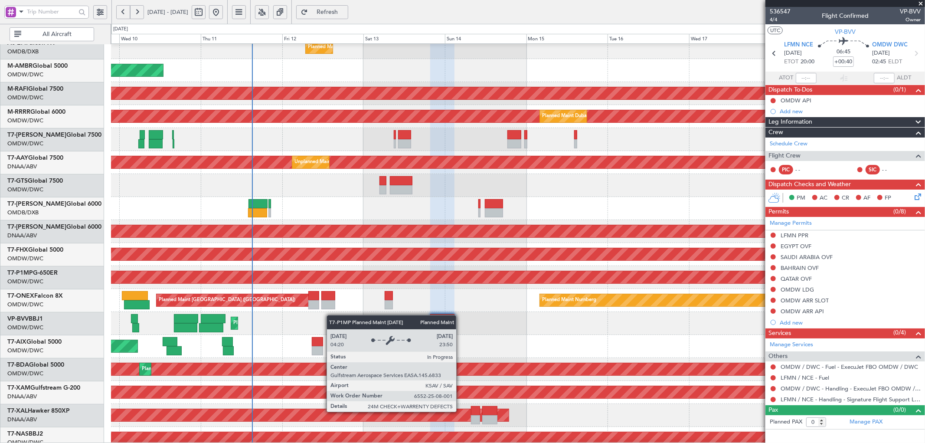
scroll to position [106, 0]
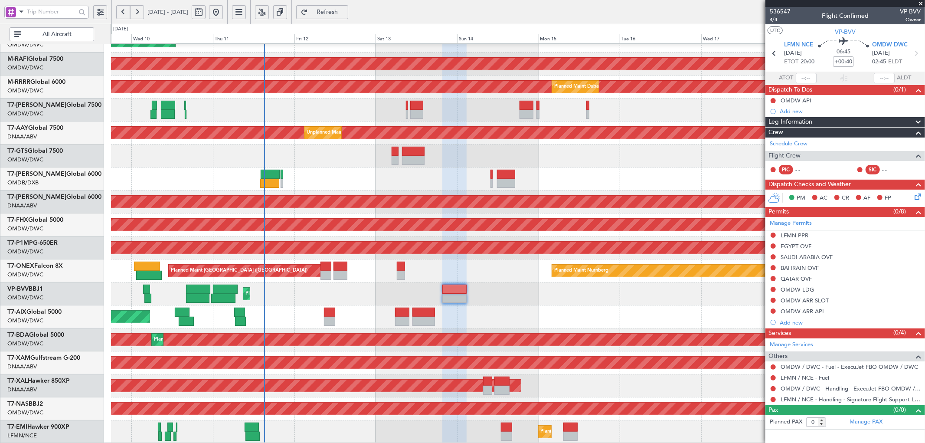
click at [350, 234] on div "AOG Maint Dubai (Al Maktoum Intl) Planned Maint [GEOGRAPHIC_DATA] (Al Maktoum I…" at bounding box center [518, 191] width 814 height 506
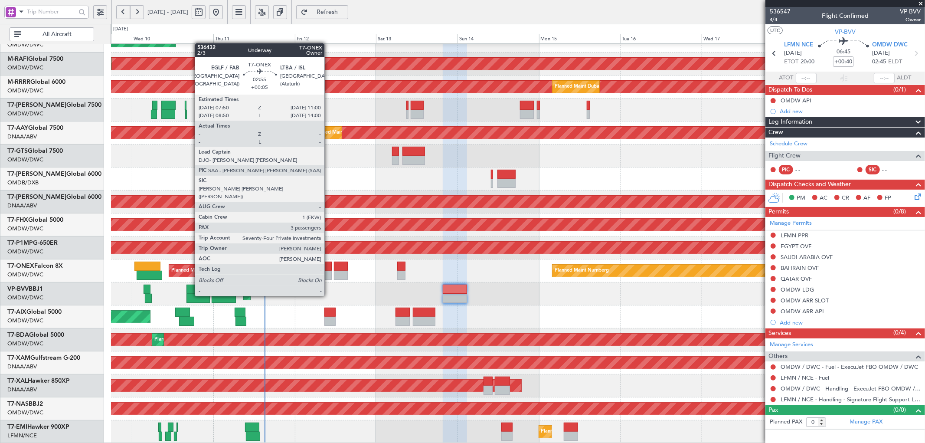
click at [327, 269] on div at bounding box center [326, 266] width 11 height 9
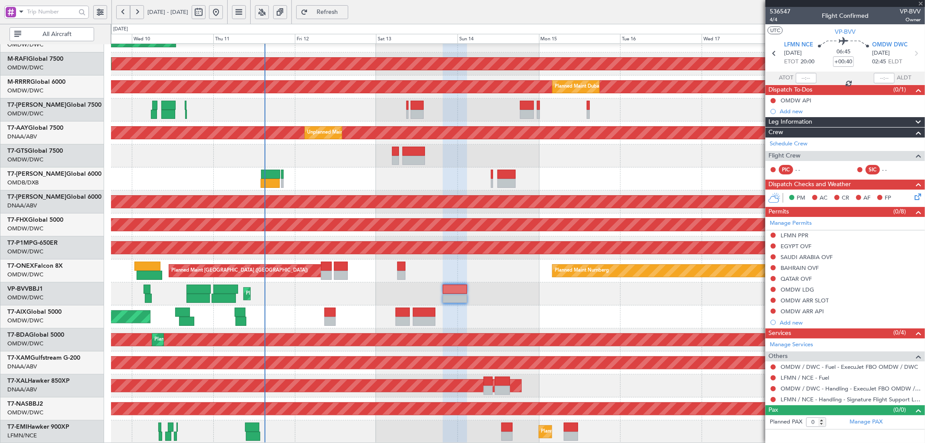
type input "+00:05"
type input "3"
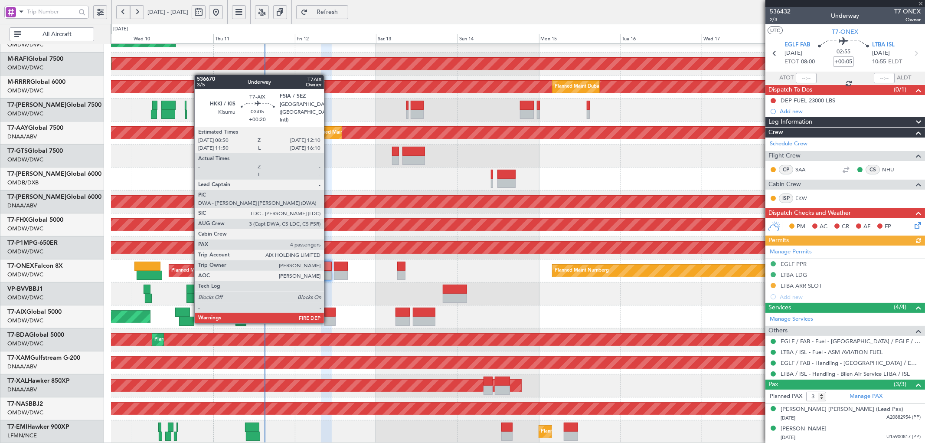
click at [328, 314] on div at bounding box center [330, 312] width 12 height 9
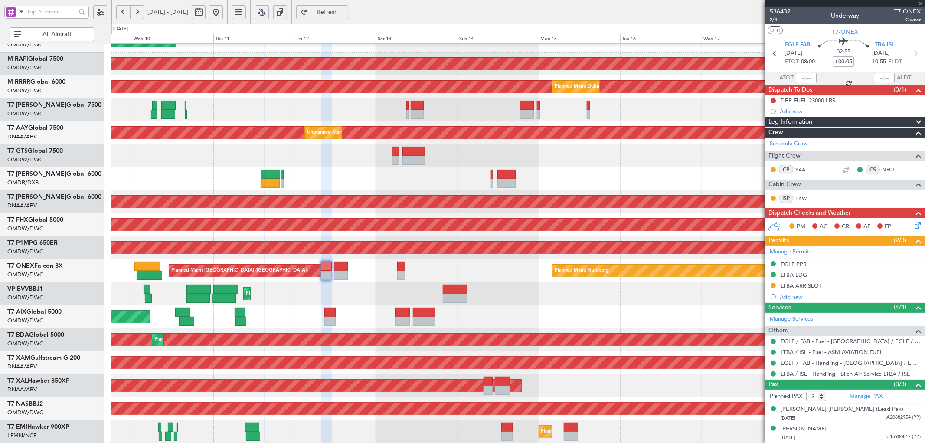
type input "+00:20"
type input "4"
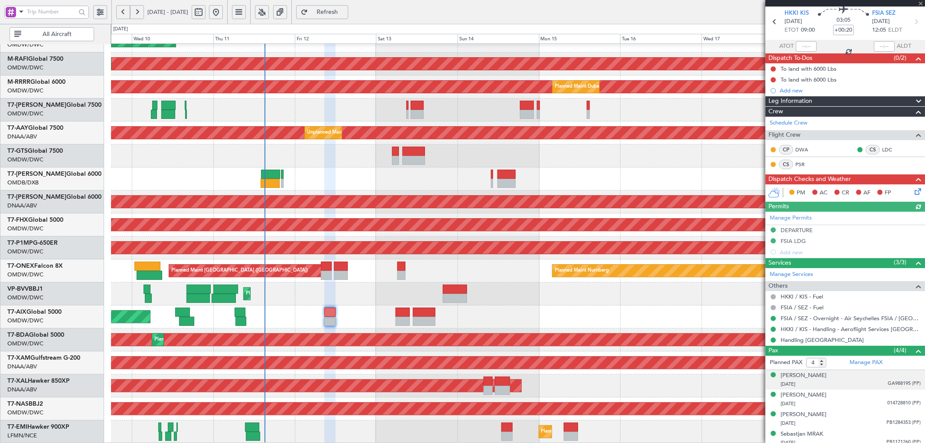
scroll to position [37, 0]
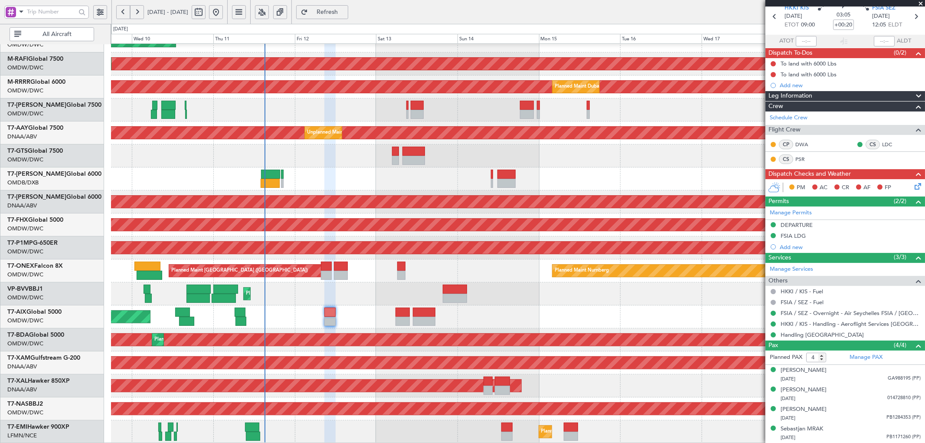
click at [337, 9] on span "Refresh" at bounding box center [328, 12] width 36 height 6
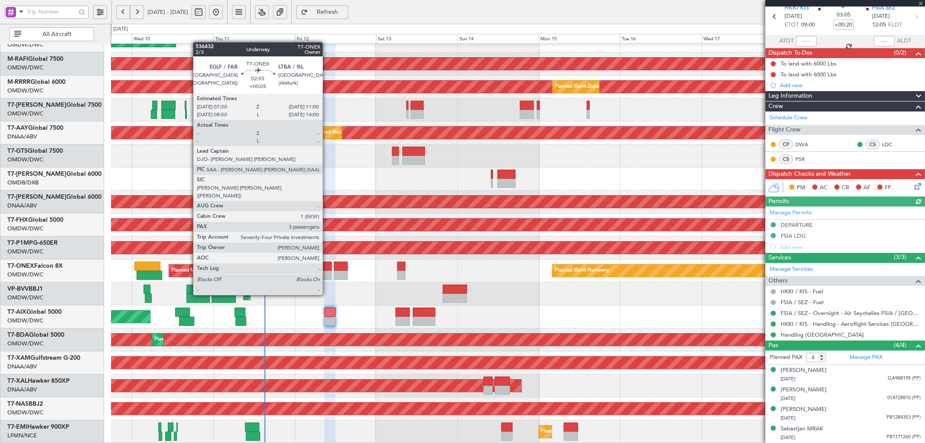
click at [327, 270] on div "Planned Maint Nurnberg Planned Maint [GEOGRAPHIC_DATA] ([GEOGRAPHIC_DATA])" at bounding box center [518, 270] width 814 height 23
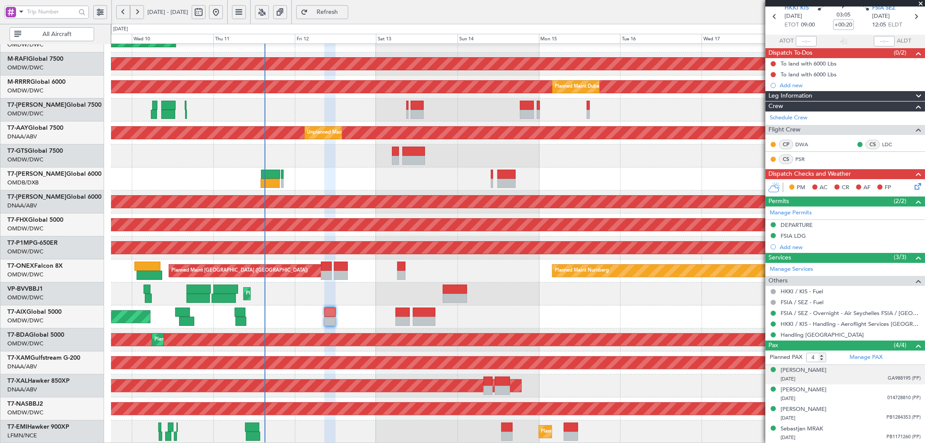
scroll to position [0, 0]
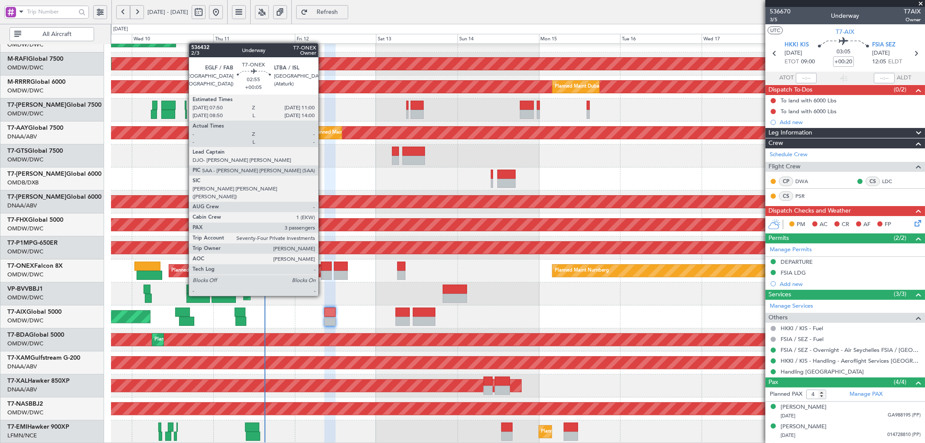
click at [323, 272] on div at bounding box center [326, 275] width 11 height 9
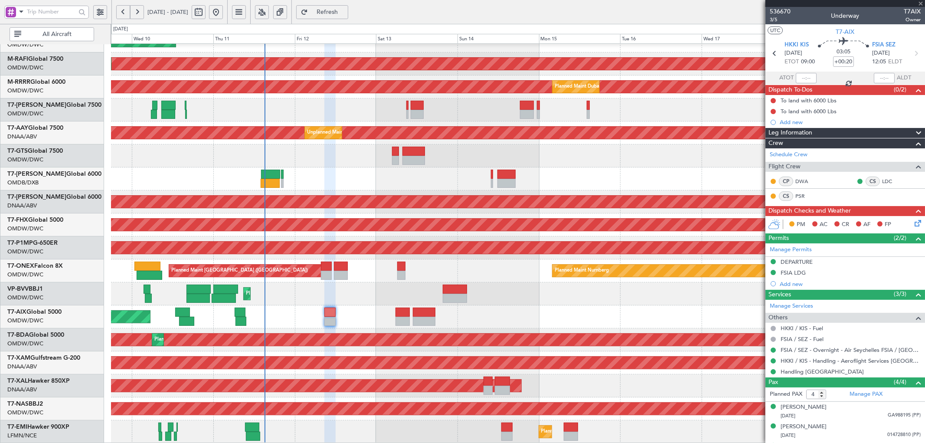
type input "+00:05"
type input "3"
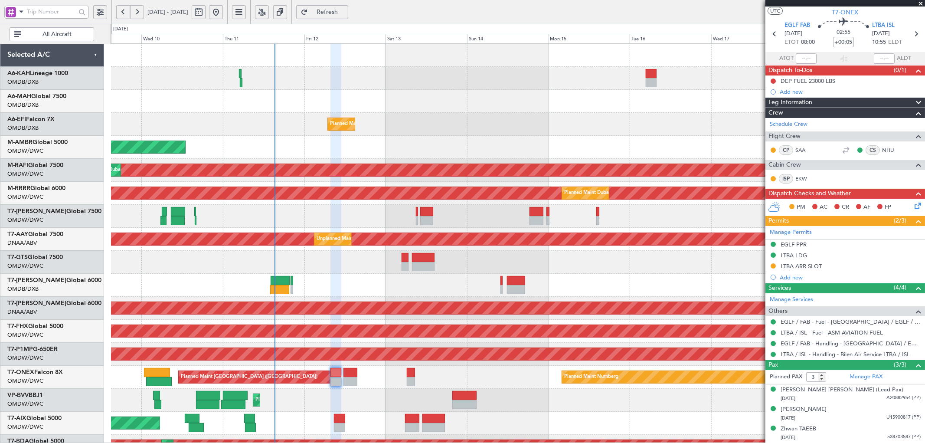
click at [307, 300] on div "Planned Maint Dubai (Al Maktoum Intl) Planned Maint [GEOGRAPHIC_DATA] (Al Makto…" at bounding box center [518, 297] width 814 height 506
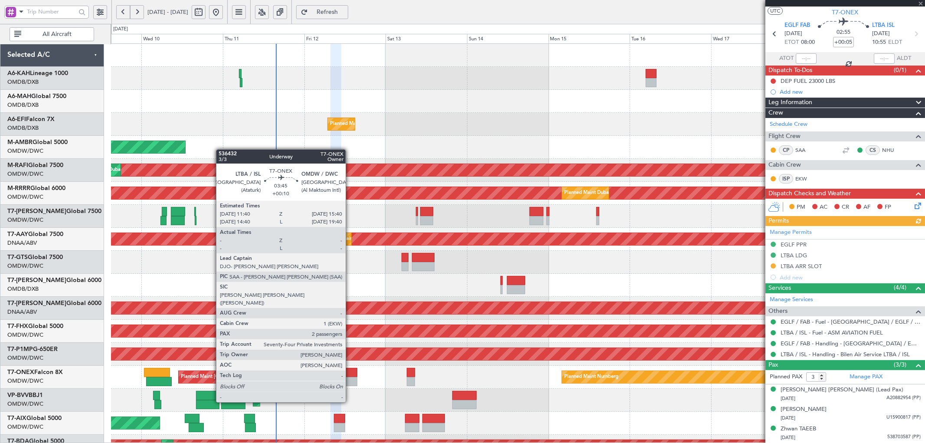
click at [350, 378] on div at bounding box center [351, 381] width 14 height 9
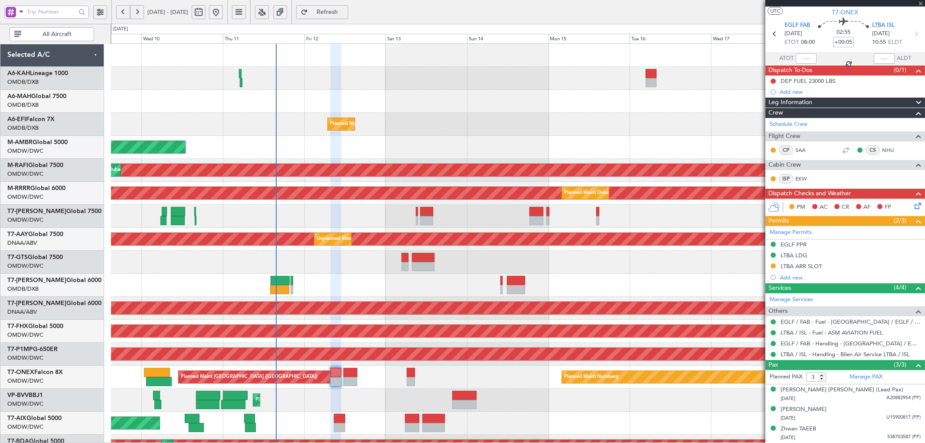
type input "+00:10"
type input "2"
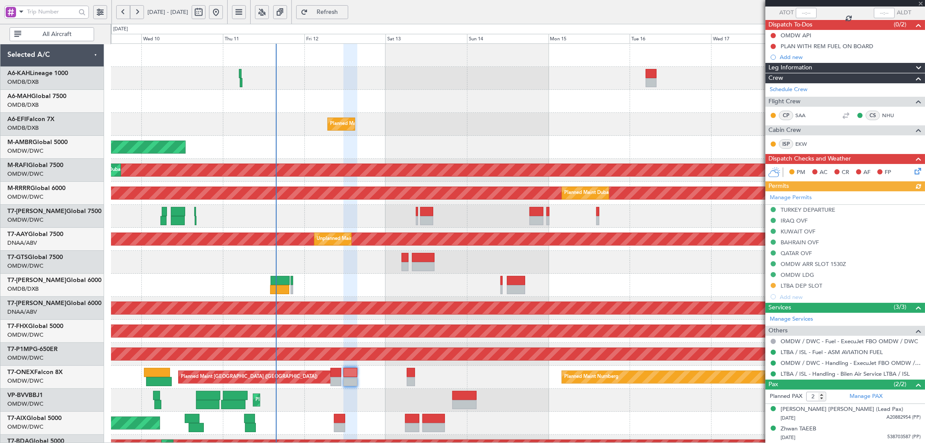
scroll to position [65, 0]
click at [803, 196] on link "Manage Permits" at bounding box center [791, 197] width 42 height 9
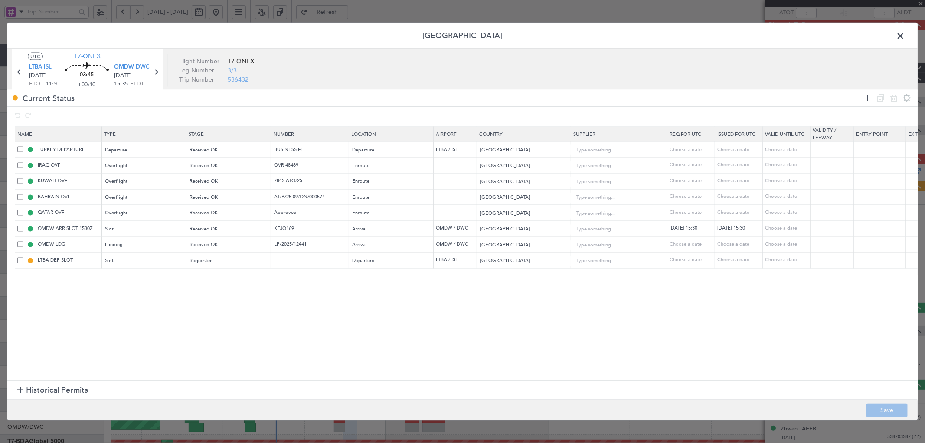
click at [868, 101] on icon at bounding box center [868, 98] width 10 height 10
click at [143, 281] on div "Type" at bounding box center [142, 277] width 72 height 13
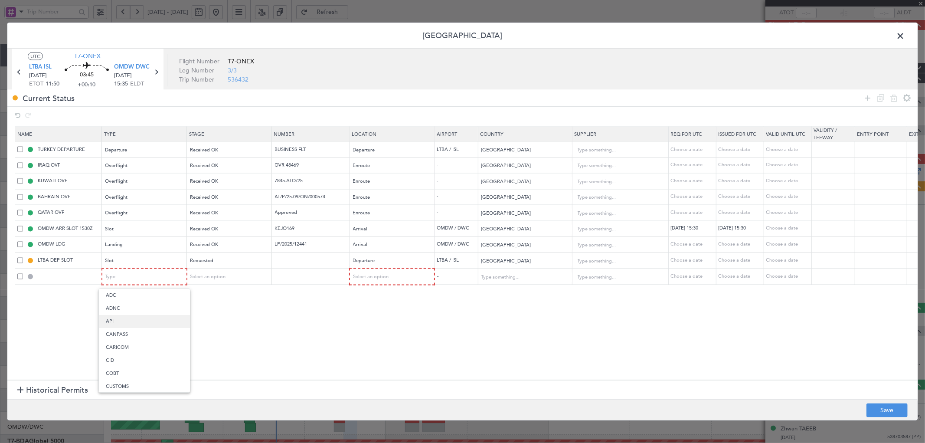
click at [118, 323] on span "API" at bounding box center [144, 321] width 77 height 13
click at [239, 283] on div "Select an option" at bounding box center [226, 277] width 72 height 13
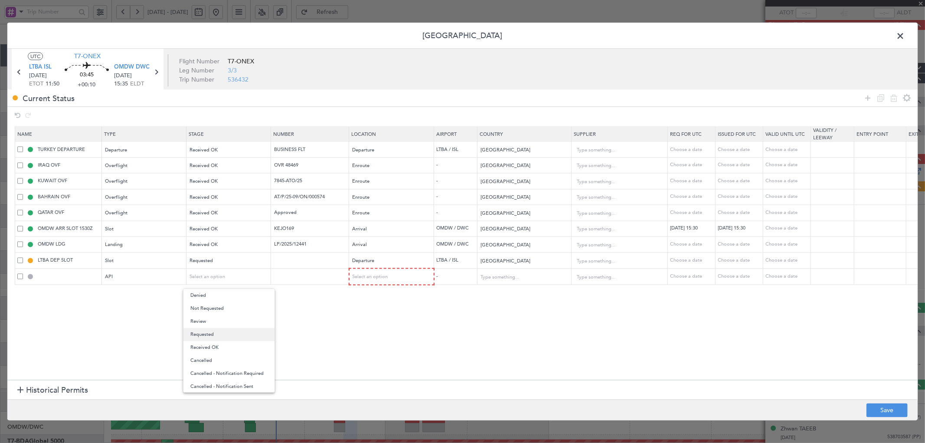
click at [210, 335] on span "Requested" at bounding box center [228, 334] width 77 height 13
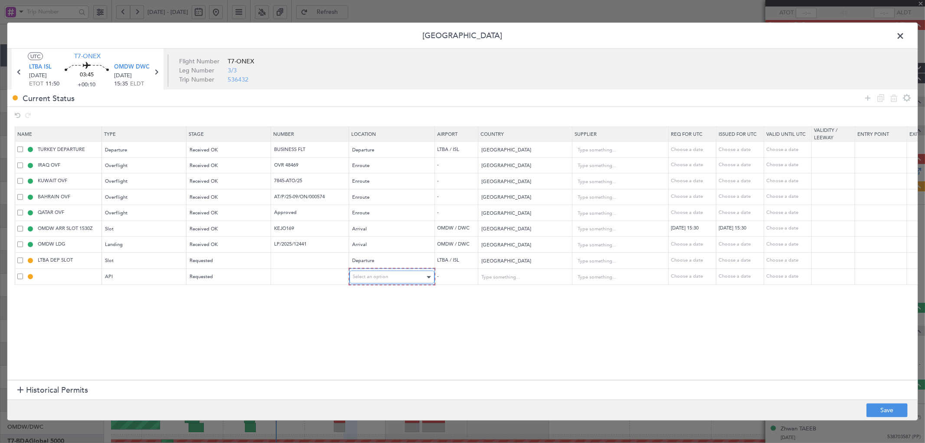
click at [395, 280] on div "Select an option" at bounding box center [389, 277] width 72 height 13
click at [373, 320] on span "Arrival" at bounding box center [391, 321] width 77 height 13
click at [887, 412] on button "Save" at bounding box center [887, 410] width 41 height 14
type input "OMDW ARR API"
type input "[GEOGRAPHIC_DATA]"
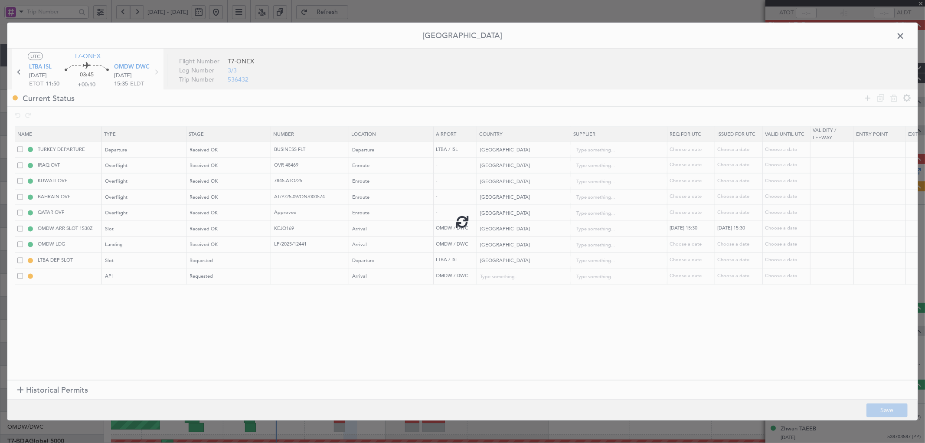
type input "NNN"
type input "1"
click at [905, 33] on span at bounding box center [905, 37] width 0 height 17
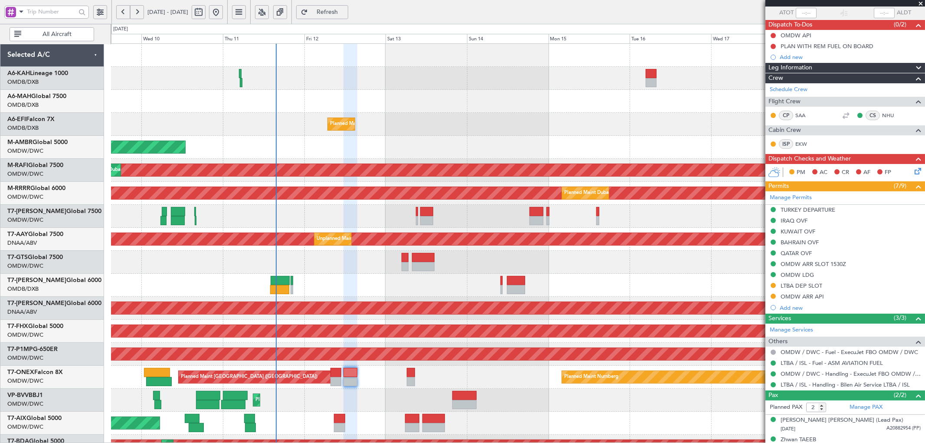
click at [345, 10] on span "Refresh" at bounding box center [328, 12] width 36 height 6
